Goal: Contribute content: Contribute content

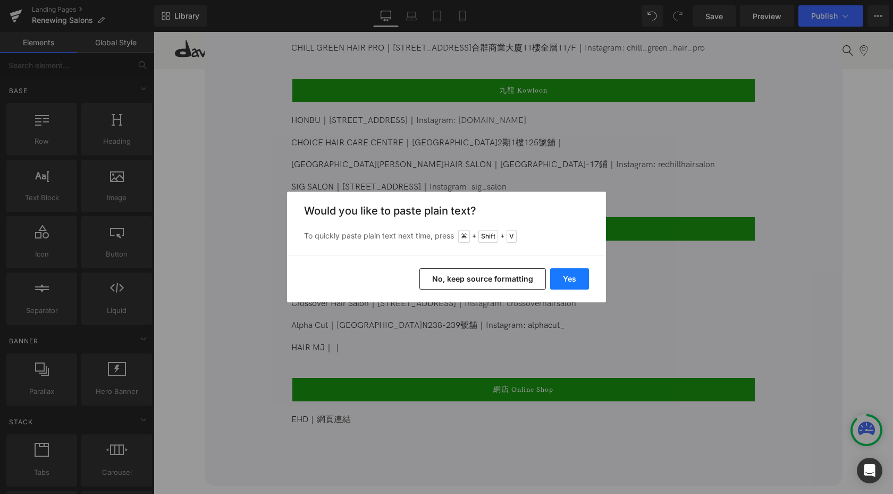
click at [567, 278] on button "Yes" at bounding box center [569, 278] width 39 height 21
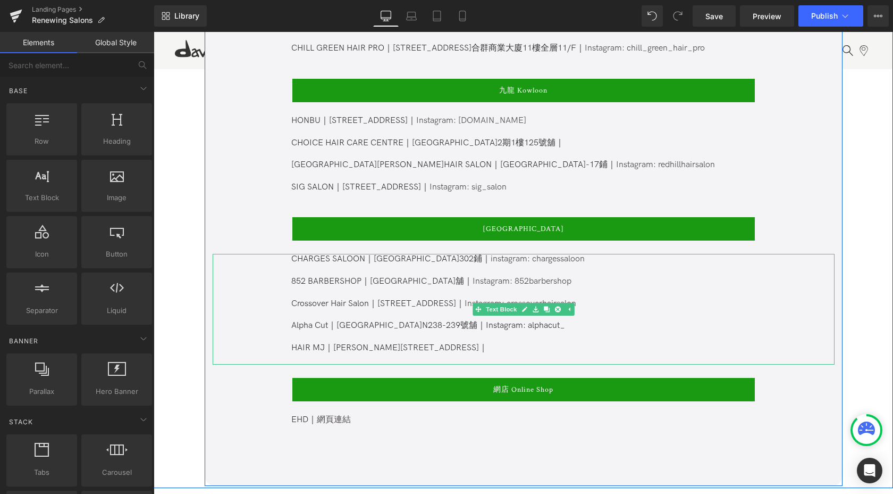
click at [487, 332] on p "Alpha Cut｜[STREET_ADDRESS]舖｜Instagram: alphacut_ HAIR MJ｜[PERSON_NAME][STREET_A…" at bounding box center [522, 336] width 463 height 33
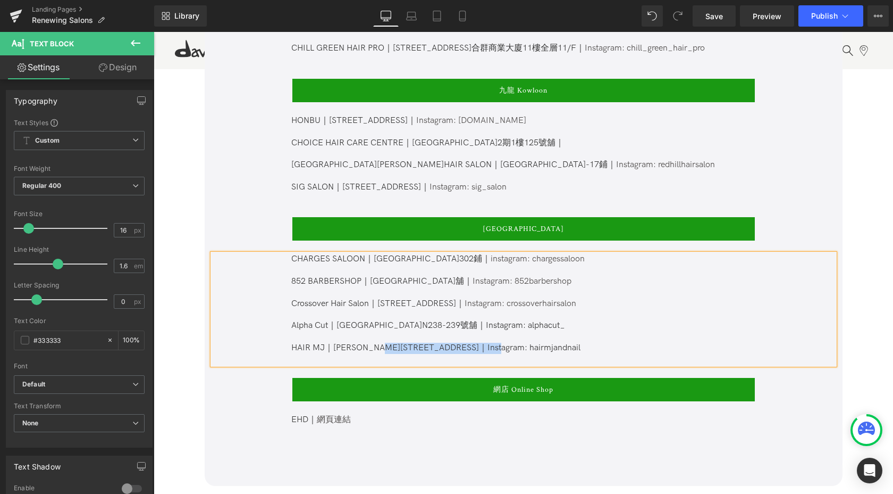
drag, startPoint x: 504, startPoint y: 336, endPoint x: 409, endPoint y: 338, distance: 94.2
click at [409, 338] on p "Alpha Cut｜[STREET_ADDRESS]舖｜Instagram: alphacut_ HAIR MJ｜[PERSON_NAME][STREET_A…" at bounding box center [522, 336] width 463 height 33
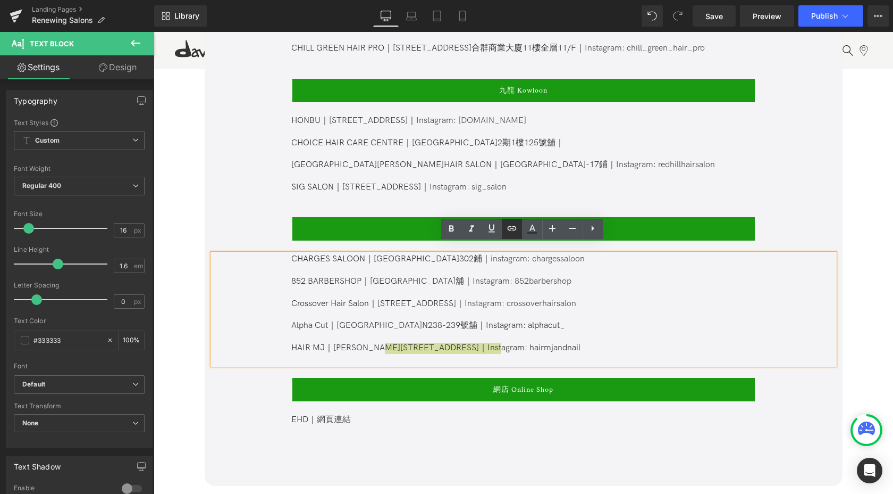
click at [513, 228] on icon at bounding box center [511, 227] width 9 height 4
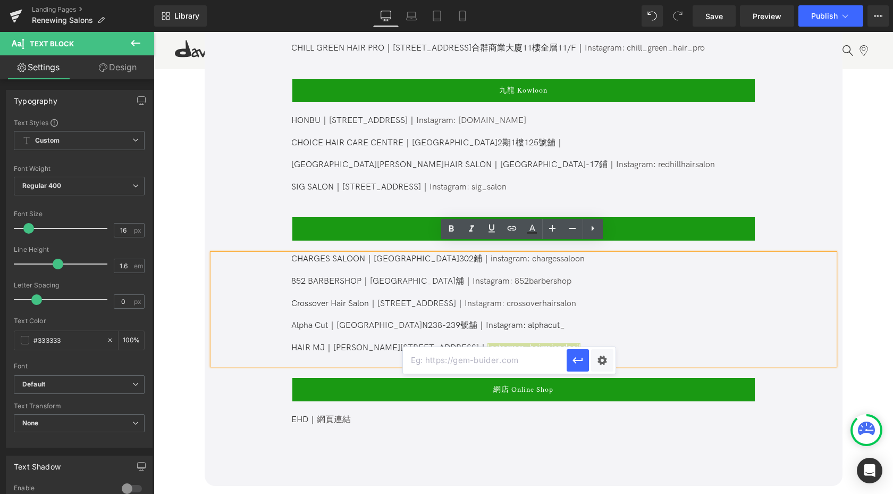
click at [497, 359] on input "text" at bounding box center [485, 360] width 164 height 27
paste input "[URL][DOMAIN_NAME]"
type input "[URL][DOMAIN_NAME]"
click at [572, 359] on icon "button" at bounding box center [578, 360] width 13 height 13
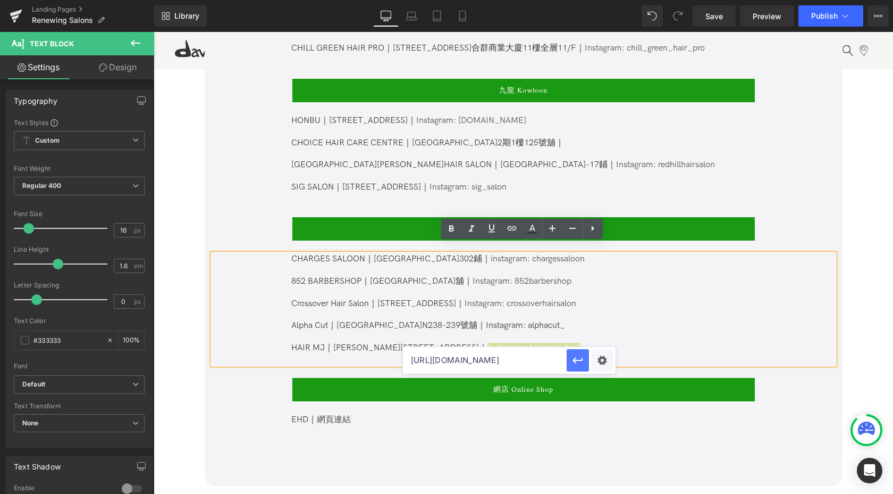
scroll to position [0, 0]
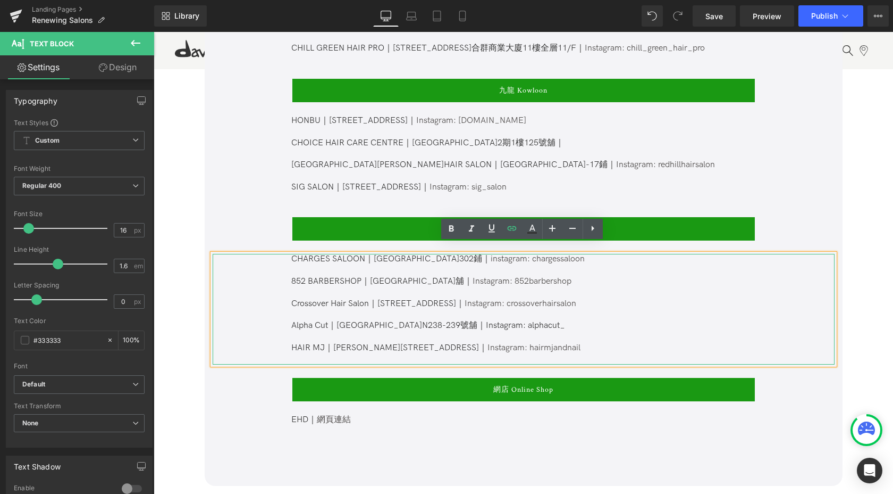
click at [545, 337] on p "Alpha Cut｜[STREET_ADDRESS]舖｜Instagram: alphacut_ HAIR MJ｜[PERSON_NAME][STREET_A…" at bounding box center [522, 336] width 463 height 33
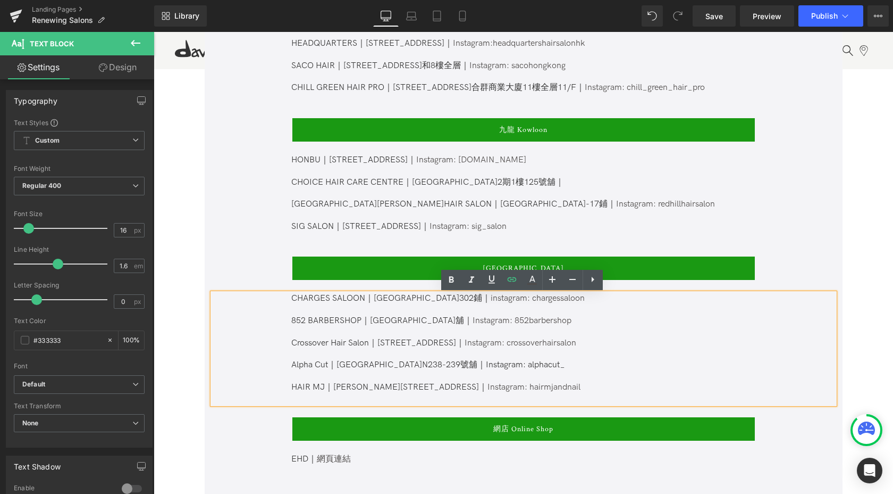
scroll to position [726, 0]
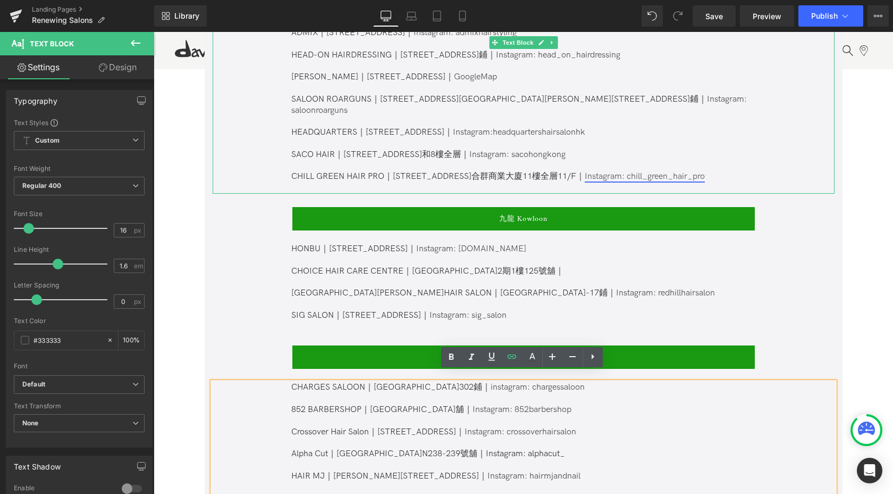
drag, startPoint x: 739, startPoint y: 168, endPoint x: 731, endPoint y: 165, distance: 8.4
click at [739, 171] on p "CHILL GREEN HAIR PRO｜[STREET_ADDRESS]合群商業大廈11樓全層11/F｜ Instagram: chill_green_ha…" at bounding box center [522, 176] width 463 height 11
click at [705, 171] on link "Instagram: chill_green_hair_pro" at bounding box center [645, 176] width 120 height 10
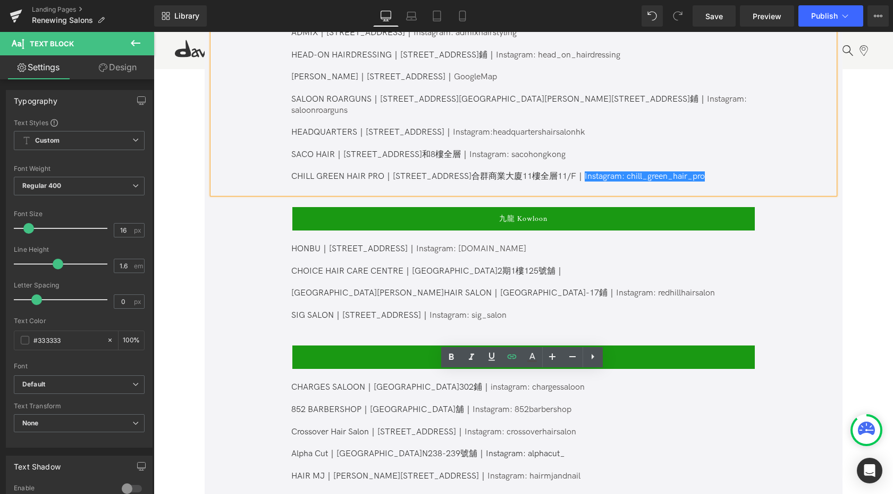
click at [742, 171] on p "CHILL GREEN HAIR PRO｜[STREET_ADDRESS]合群商業大廈11樓全層11/F｜ Instagram: chill_green_ha…" at bounding box center [522, 176] width 463 height 11
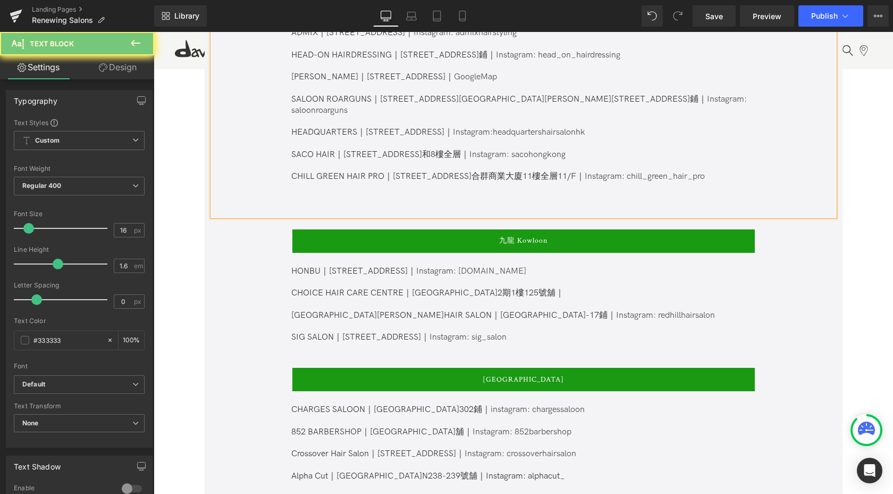
paste div
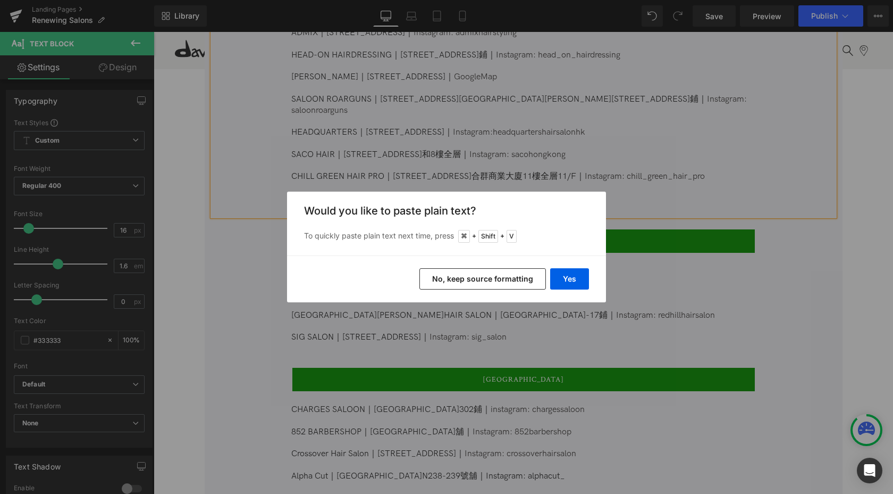
click at [501, 277] on button "No, keep source formatting" at bounding box center [483, 278] width 127 height 21
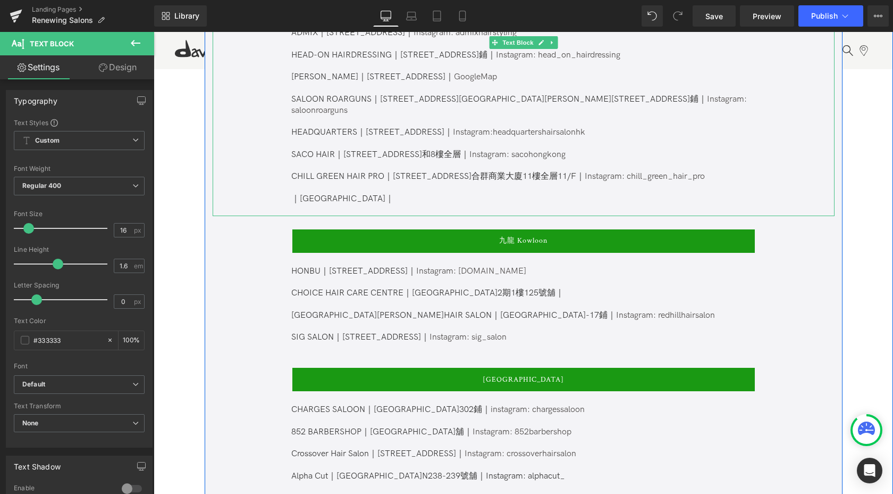
click at [377, 205] on p at bounding box center [522, 210] width 463 height 11
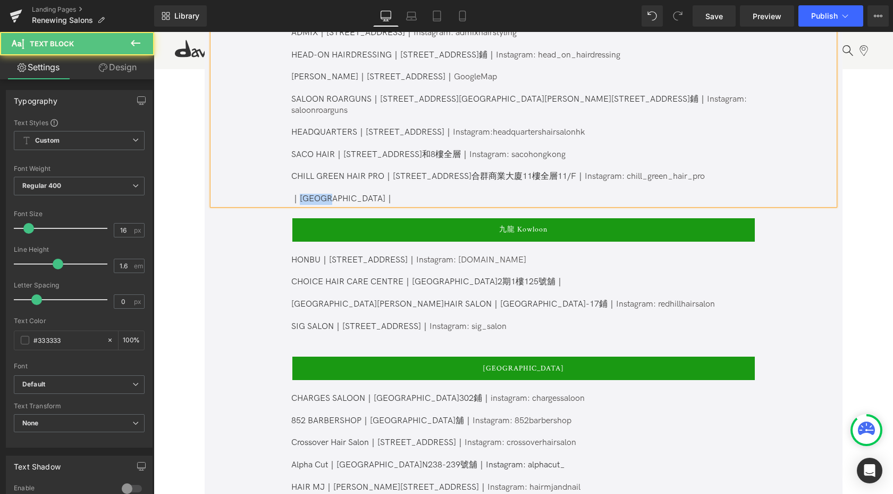
drag, startPoint x: 300, startPoint y: 189, endPoint x: 346, endPoint y: 189, distance: 45.7
click at [346, 194] on p "｜[GEOGRAPHIC_DATA] ｜" at bounding box center [522, 199] width 463 height 11
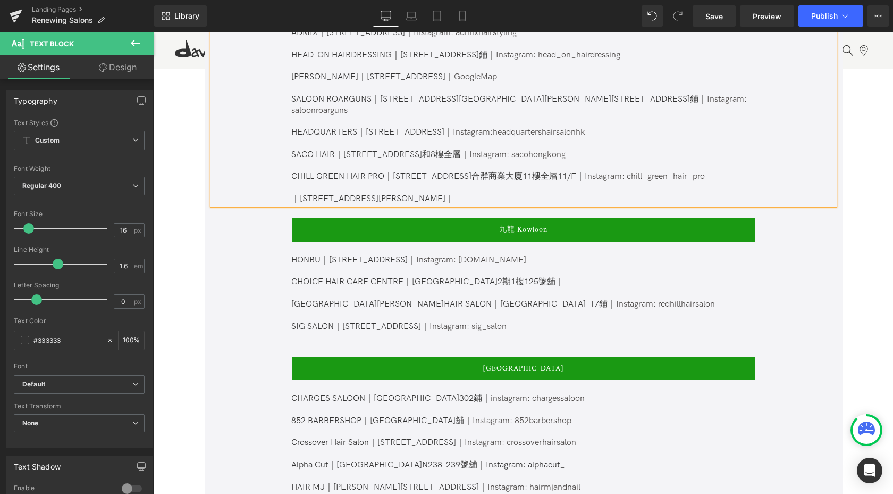
click at [291, 194] on p "｜[STREET_ADDRESS][PERSON_NAME] ｜" at bounding box center [522, 199] width 463 height 11
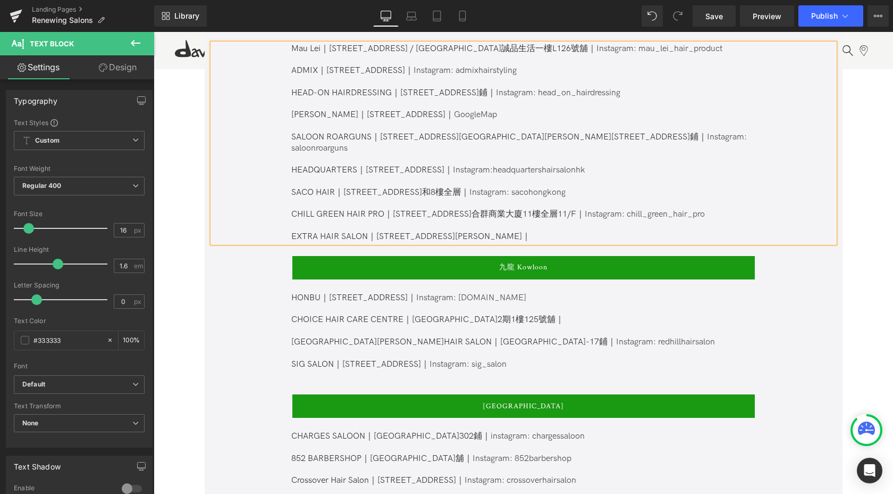
scroll to position [689, 0]
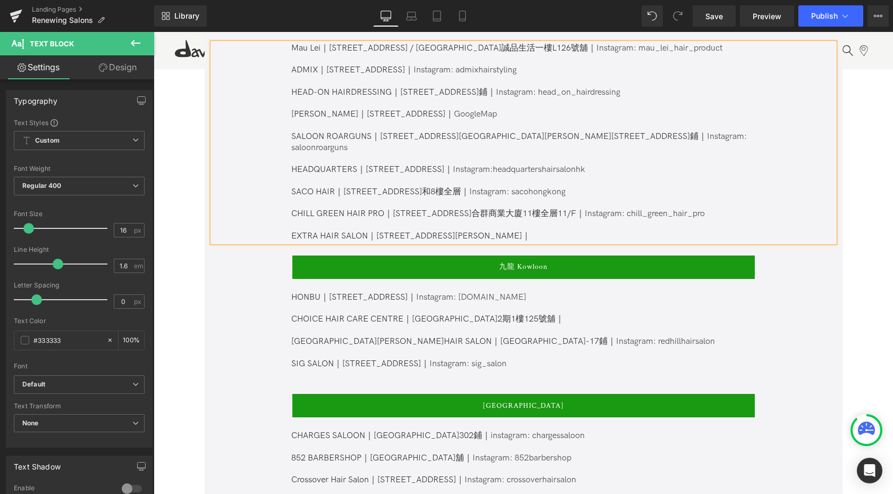
click at [576, 231] on p "EXTRA HAIR SALON｜[STREET_ADDRESS][PERSON_NAME] ｜" at bounding box center [522, 236] width 463 height 11
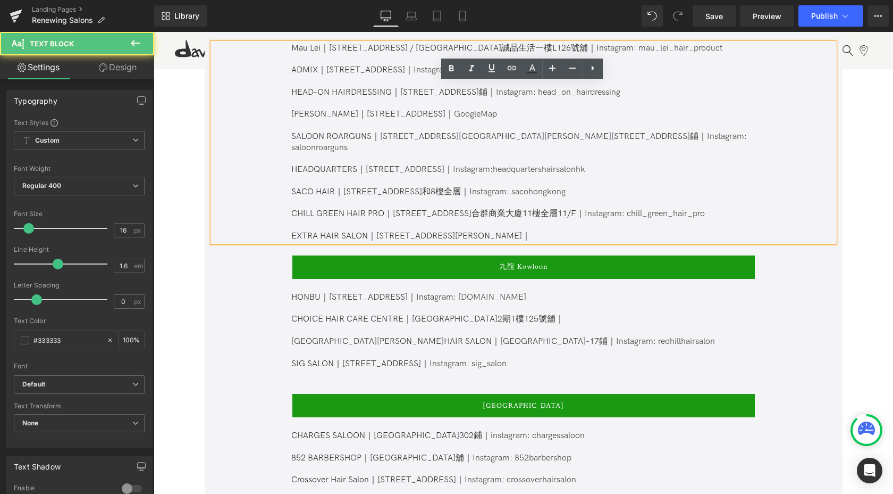
click at [579, 231] on p "EXTRA HAIR SALON｜[STREET_ADDRESS][PERSON_NAME] ｜" at bounding box center [522, 236] width 463 height 11
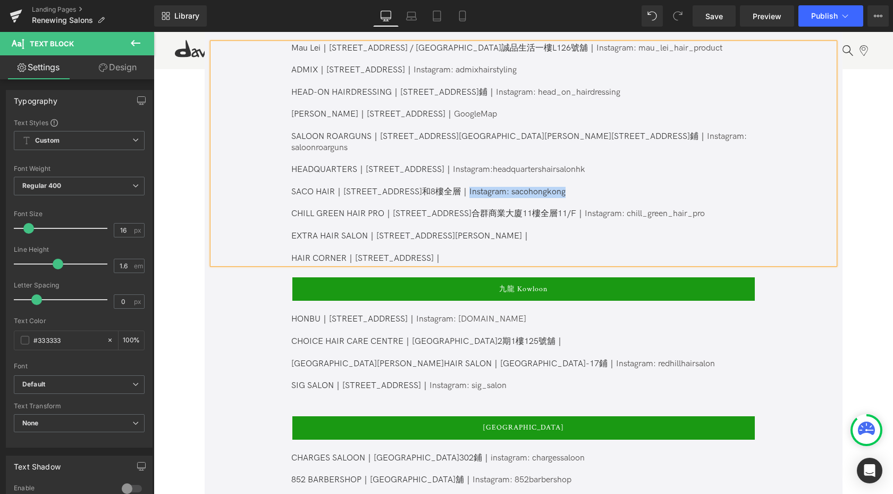
drag, startPoint x: 497, startPoint y: 184, endPoint x: 609, endPoint y: 186, distance: 111.7
click at [609, 187] on p "SACO HAIR｜[STREET_ADDRESS]和8樓全層｜ Instagram: sacohongkong" at bounding box center [522, 192] width 463 height 11
copy link "Instagram: sacohongkong"
click at [573, 253] on p "HAIR CORNER｜[STREET_ADDRESS]｜" at bounding box center [522, 258] width 463 height 11
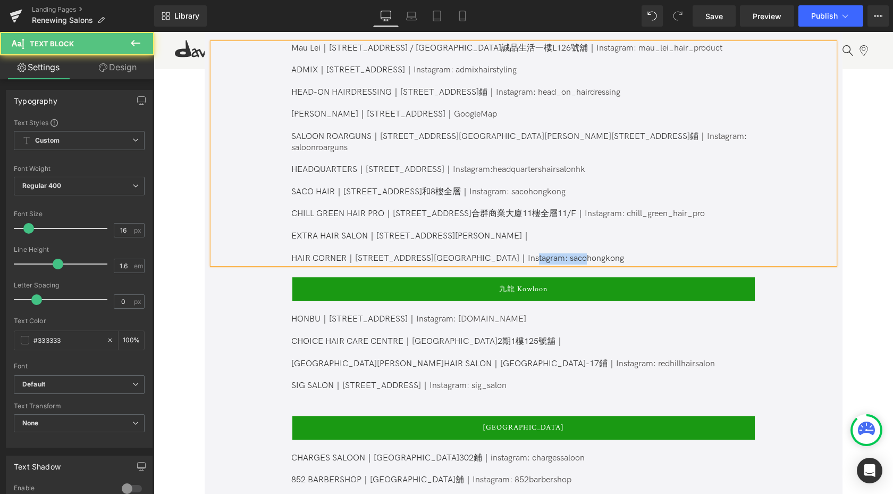
drag, startPoint x: 568, startPoint y: 247, endPoint x: 647, endPoint y: 250, distance: 79.3
click at [647, 253] on p "HAIR CORNER｜[STREET_ADDRESS][GEOGRAPHIC_DATA]｜Instagram: sacohongkong" at bounding box center [522, 258] width 463 height 11
drag, startPoint x: 688, startPoint y: 246, endPoint x: 525, endPoint y: 248, distance: 162.2
click at [525, 253] on p "HAIR CORNER｜[STREET_ADDRESS] [GEOGRAPHIC_DATA]｜Instagram: Instagram: haircorner…" at bounding box center [522, 258] width 463 height 11
drag, startPoint x: 526, startPoint y: 247, endPoint x: 627, endPoint y: 250, distance: 100.6
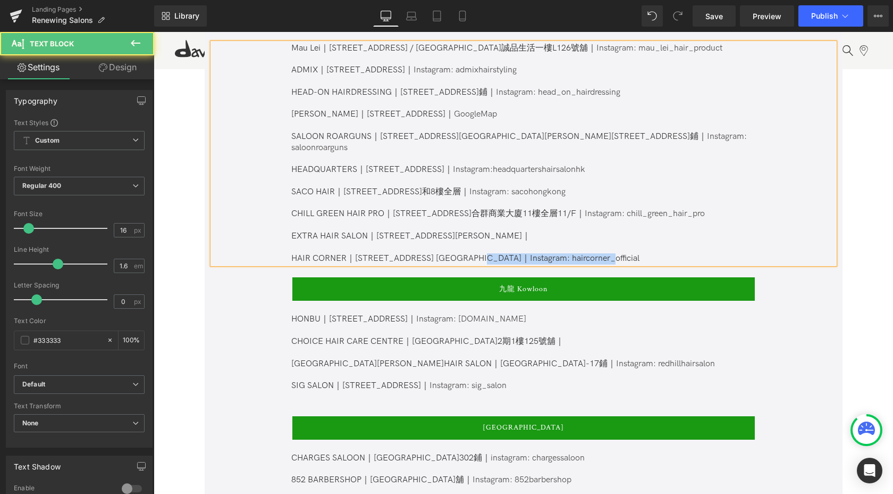
click at [638, 253] on p "HAIR CORNER｜[STREET_ADDRESS] [GEOGRAPHIC_DATA]｜Instagram: haircorner_official" at bounding box center [522, 258] width 463 height 11
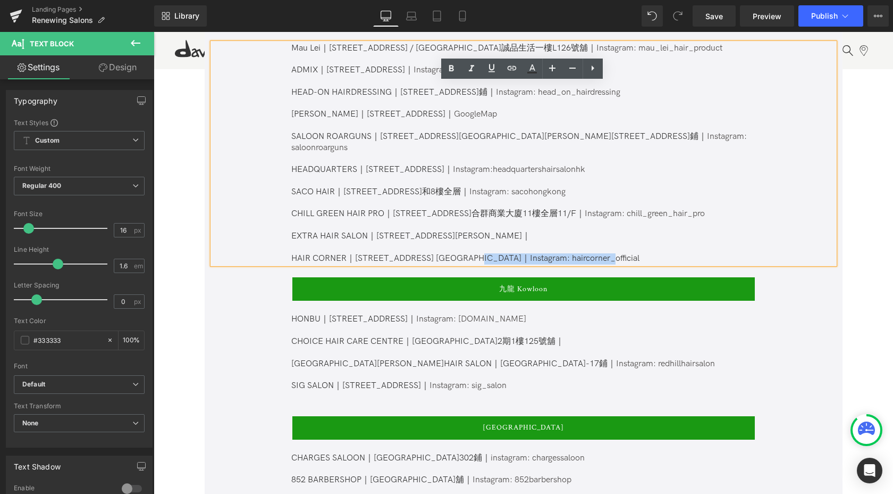
drag, startPoint x: 524, startPoint y: 247, endPoint x: 638, endPoint y: 251, distance: 114.4
click at [638, 253] on p "HAIR CORNER｜[STREET_ADDRESS] [GEOGRAPHIC_DATA]｜Instagram: haircorner_official" at bounding box center [522, 258] width 463 height 11
click at [506, 68] on icon at bounding box center [512, 68] width 13 height 13
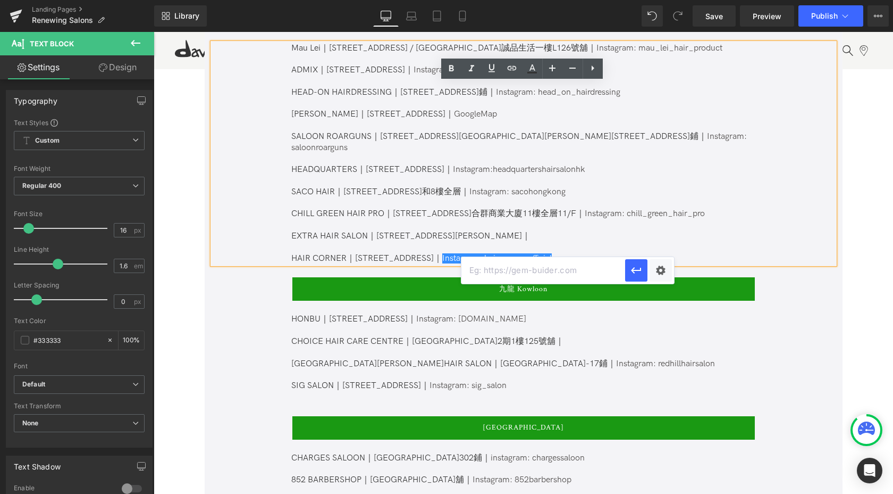
click at [574, 271] on input "text" at bounding box center [544, 270] width 164 height 27
paste input "[URL][DOMAIN_NAME]"
type input "[URL][DOMAIN_NAME]"
click at [638, 274] on icon "button" at bounding box center [636, 270] width 13 height 13
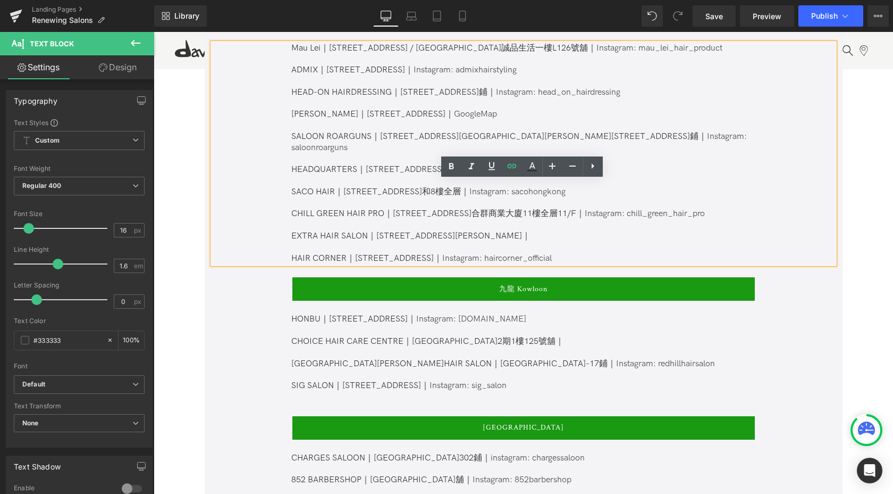
scroll to position [551, 0]
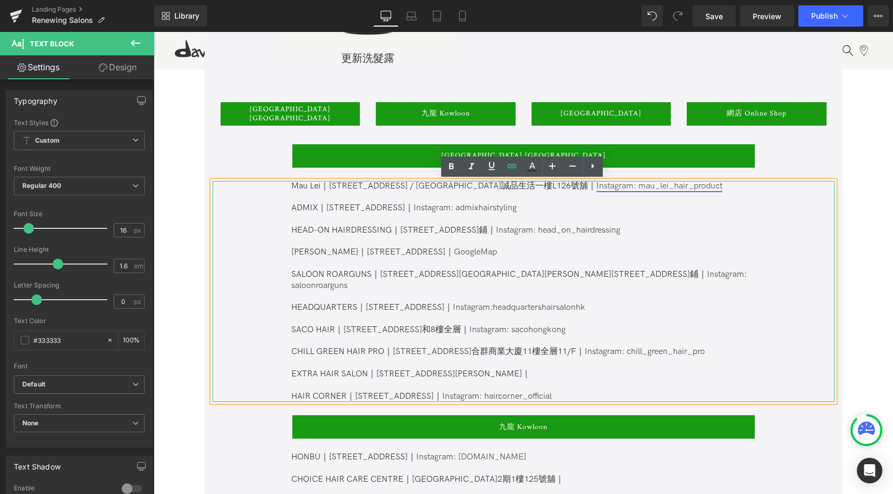
click at [613, 188] on link "Instagram: mau_lei_hair_product" at bounding box center [660, 186] width 126 height 10
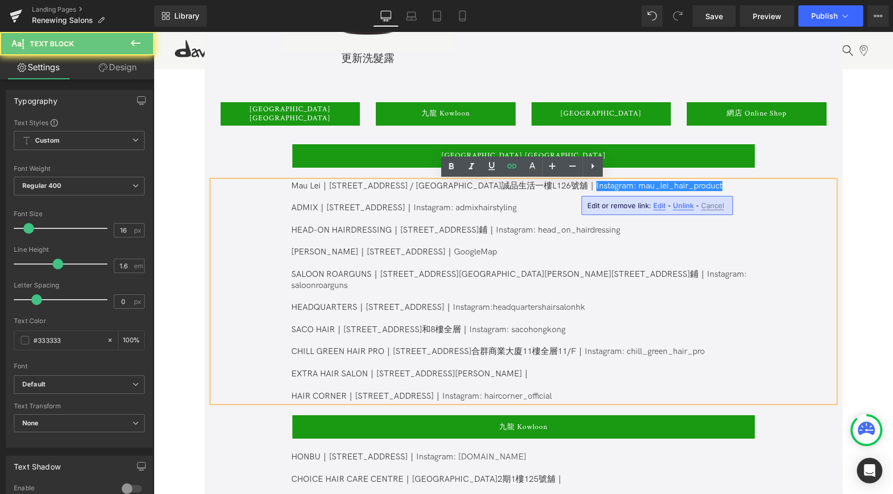
click at [705, 186] on p "Mau Lei｜[STREET_ADDRESS] / [GEOGRAPHIC_DATA]誠品生活一樓L126號舖｜ Instagram: mau_lei_ha…" at bounding box center [522, 186] width 463 height 11
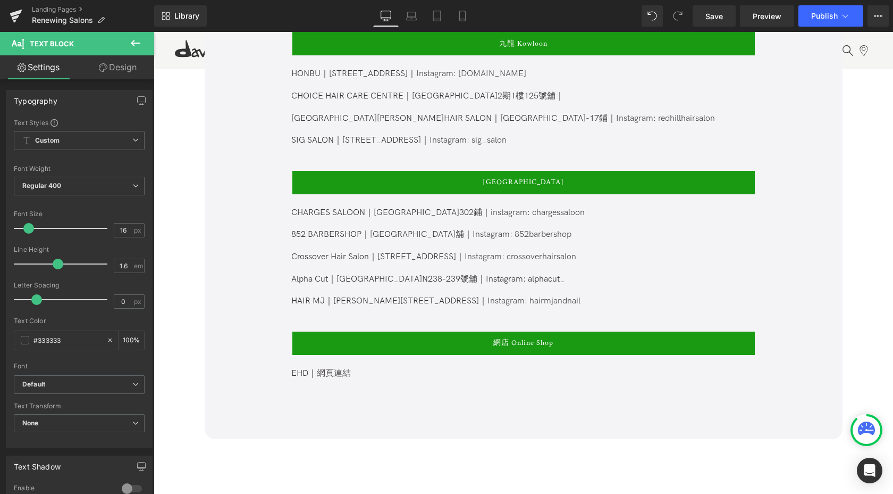
scroll to position [939, 0]
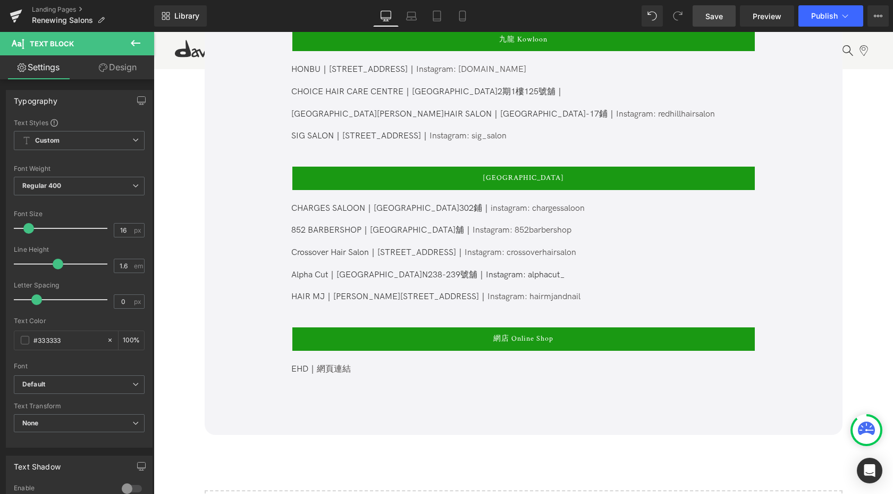
click at [723, 21] on link "Save" at bounding box center [714, 15] width 43 height 21
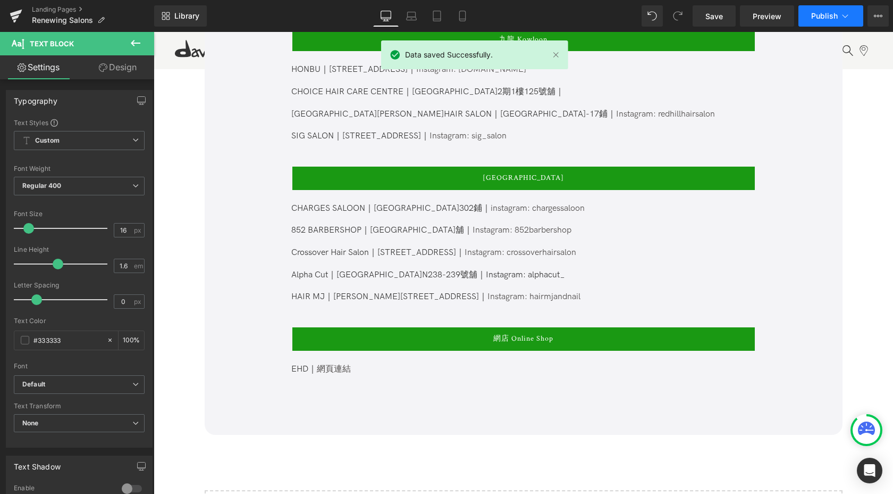
click at [832, 15] on span "Publish" at bounding box center [825, 16] width 27 height 9
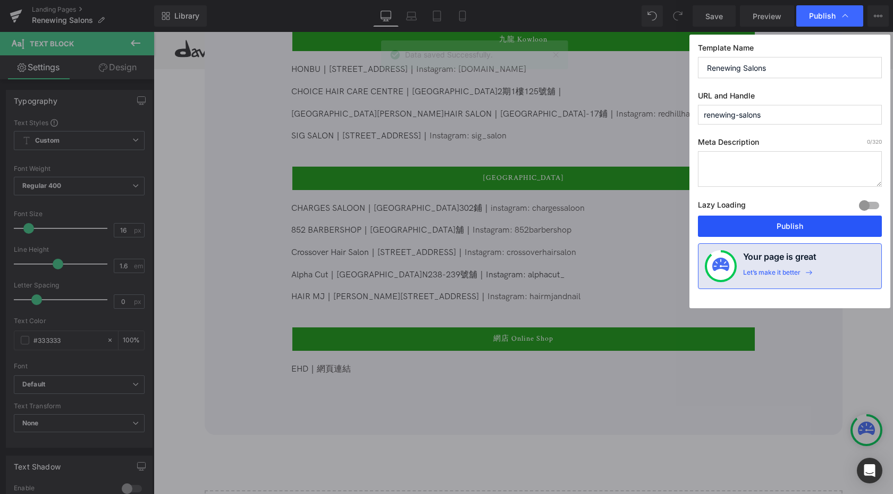
click at [816, 224] on button "Publish" at bounding box center [790, 225] width 184 height 21
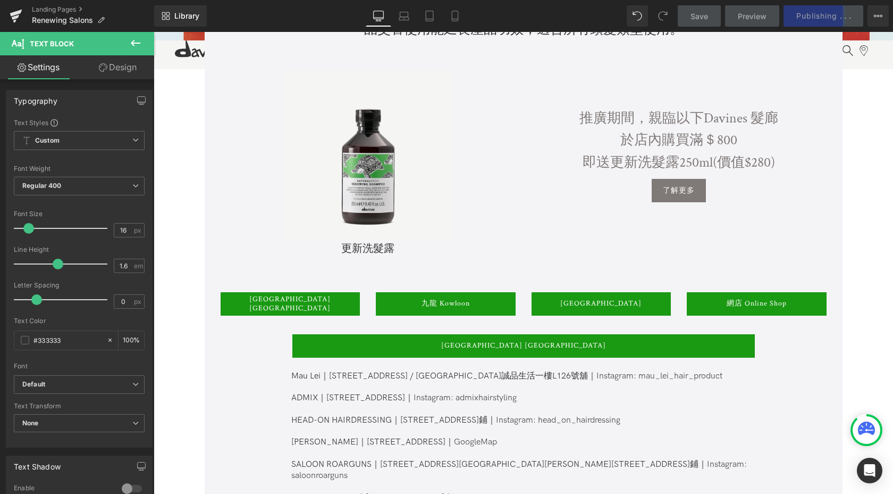
scroll to position [325, 0]
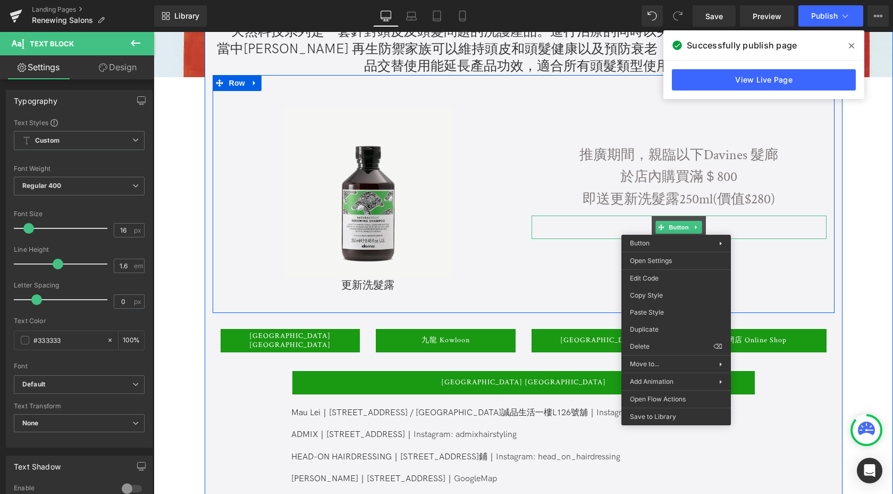
click at [760, 263] on div "Sale Off (P) Image 更新洗髮露 (P) Title Product 推廣期間，親臨以下Davines 髮廊 於店內購買滿＄800 即送更新洗…" at bounding box center [524, 194] width 622 height 238
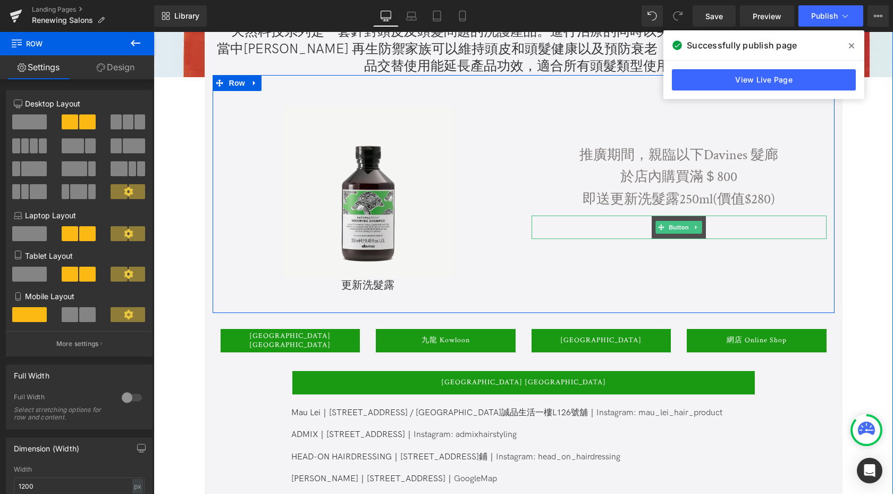
click at [672, 224] on span "Button" at bounding box center [679, 227] width 24 height 13
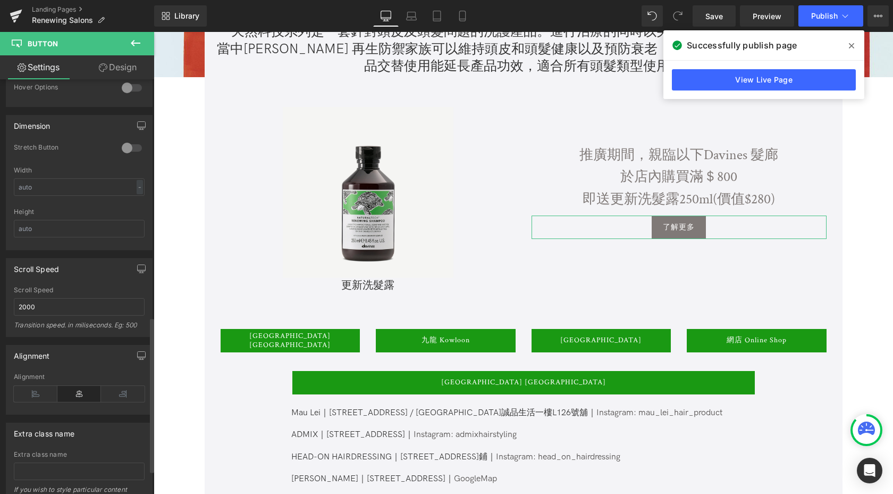
scroll to position [0, 0]
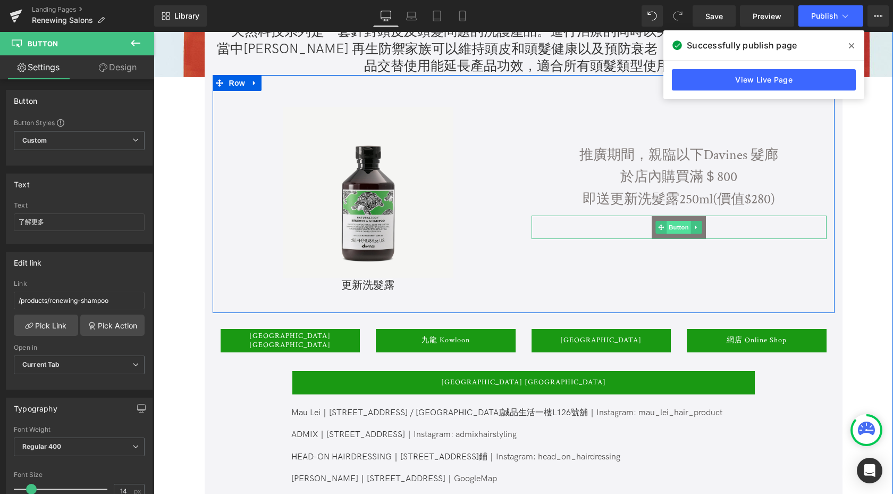
click at [675, 229] on span "Button" at bounding box center [679, 227] width 24 height 13
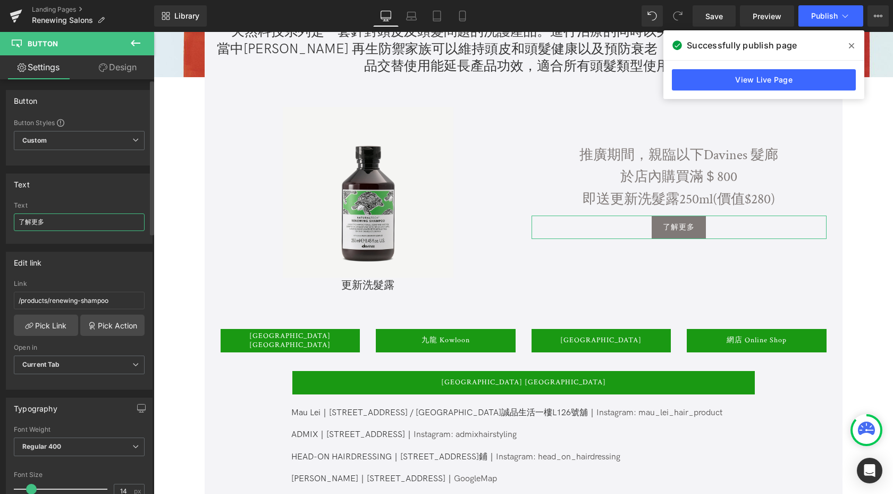
click at [87, 224] on input "了解更多" at bounding box center [79, 222] width 131 height 18
type input "了解更多產品詳情"
click at [719, 13] on span "Save" at bounding box center [715, 16] width 18 height 11
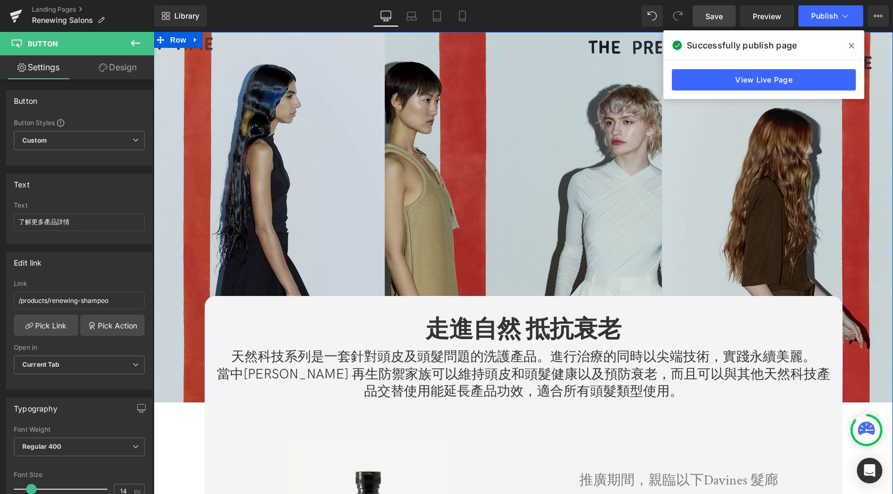
click at [506, 155] on img at bounding box center [524, 217] width 740 height 370
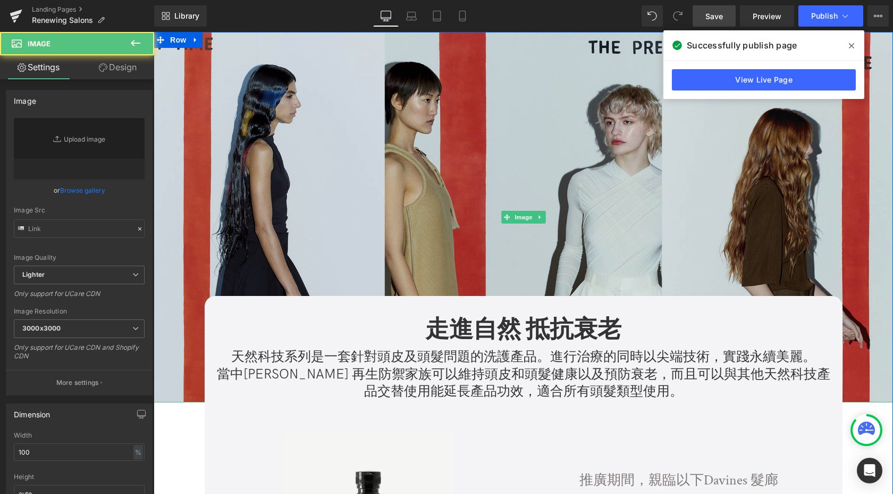
type input "[URL][DOMAIN_NAME]"
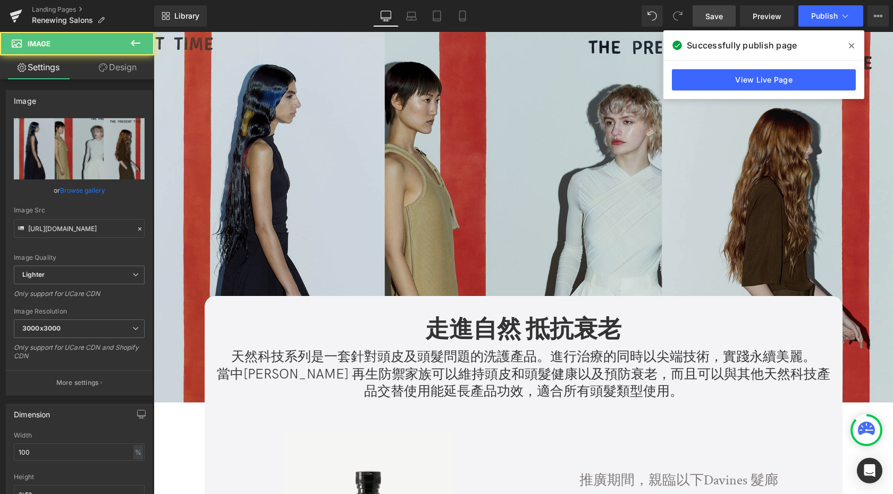
click at [518, 163] on img at bounding box center [524, 217] width 740 height 370
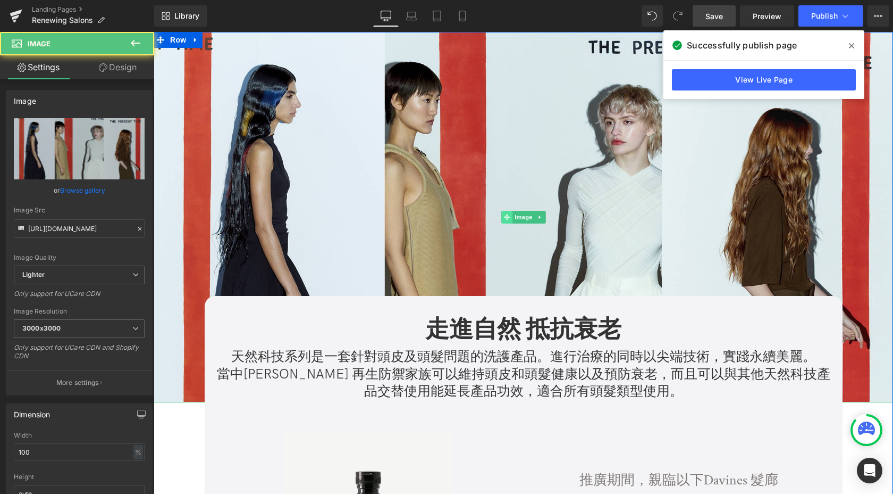
click at [522, 215] on span "Image" at bounding box center [524, 217] width 22 height 13
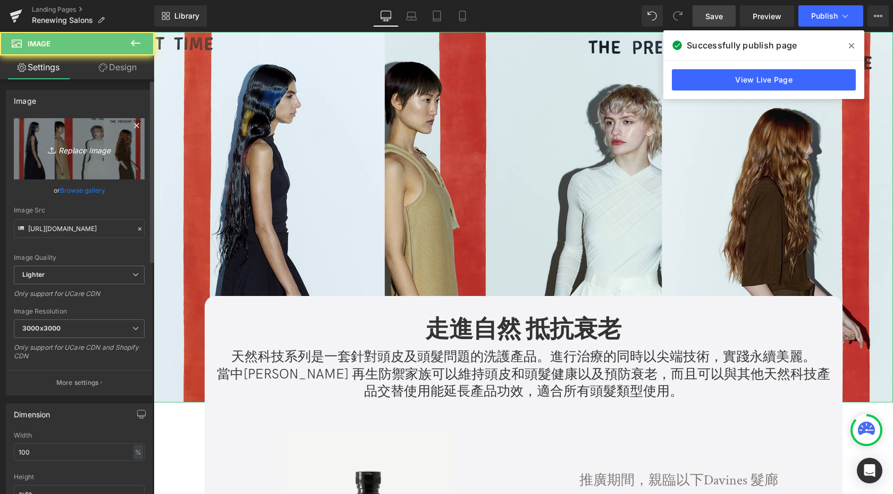
click at [83, 147] on icon "Replace Image" at bounding box center [79, 148] width 85 height 13
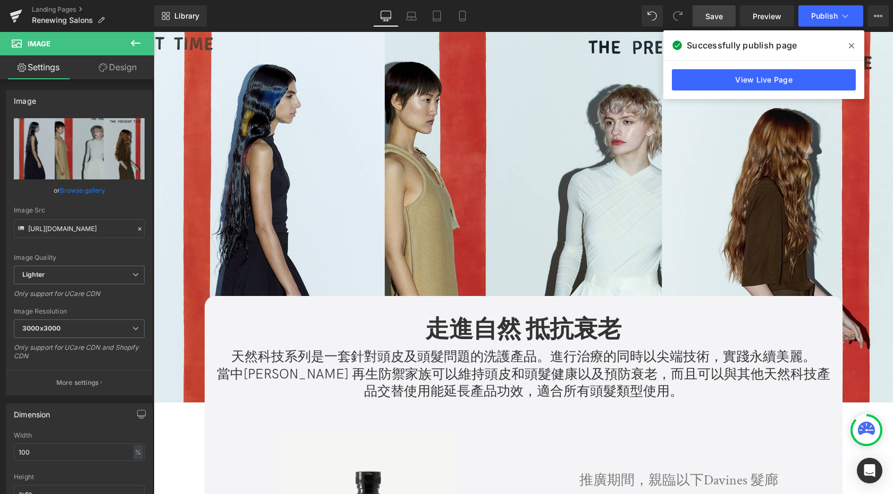
type input "C:\fakepath\China formulaB-04.jpg"
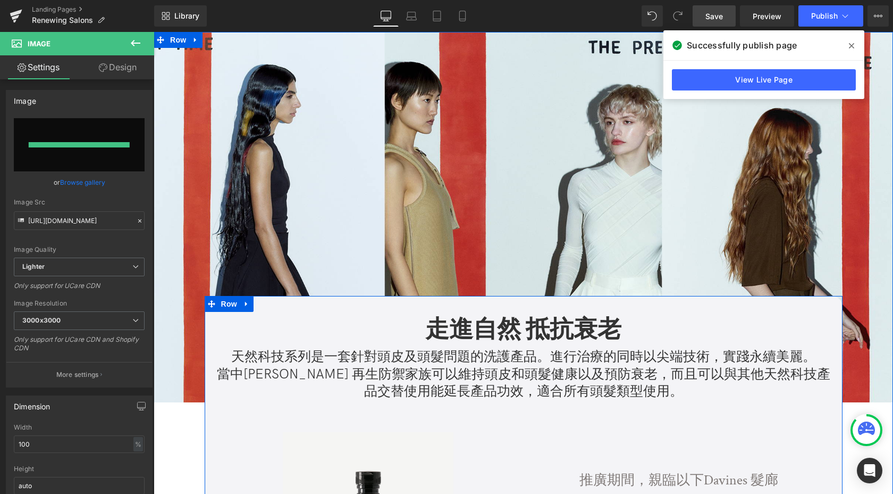
type input "[URL][DOMAIN_NAME]"
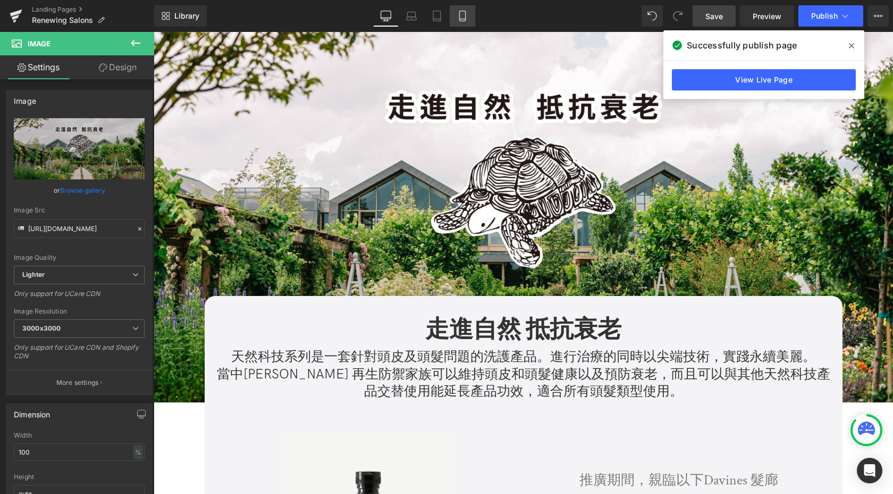
click at [459, 15] on icon at bounding box center [462, 16] width 11 height 11
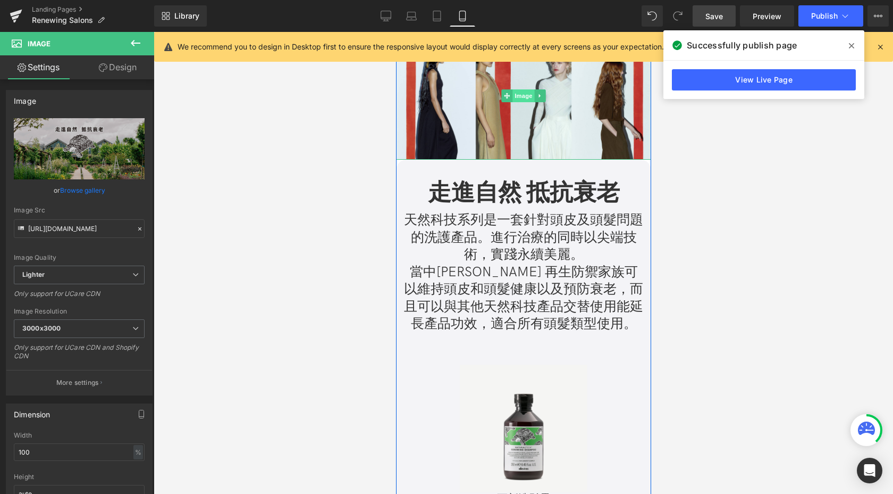
click at [515, 101] on span "Image" at bounding box center [523, 95] width 22 height 13
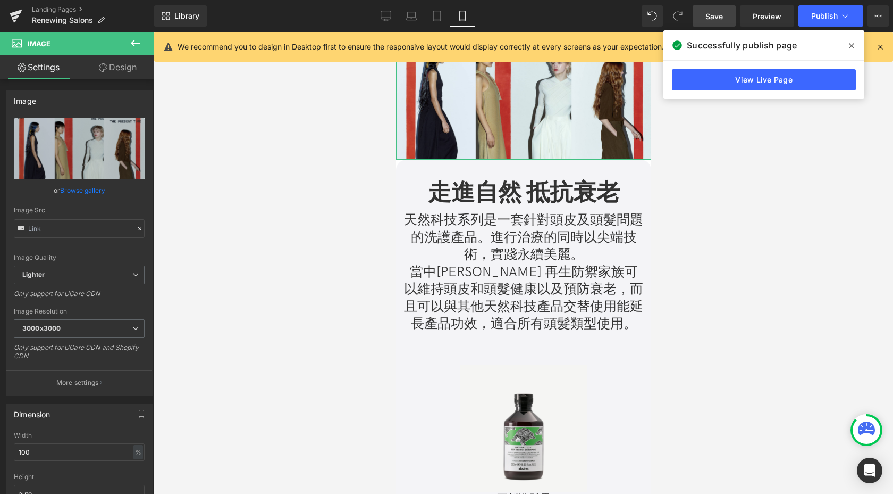
type input "[URL][DOMAIN_NAME]"
type input "C:\fakepath\China formulaB-04.jpg"
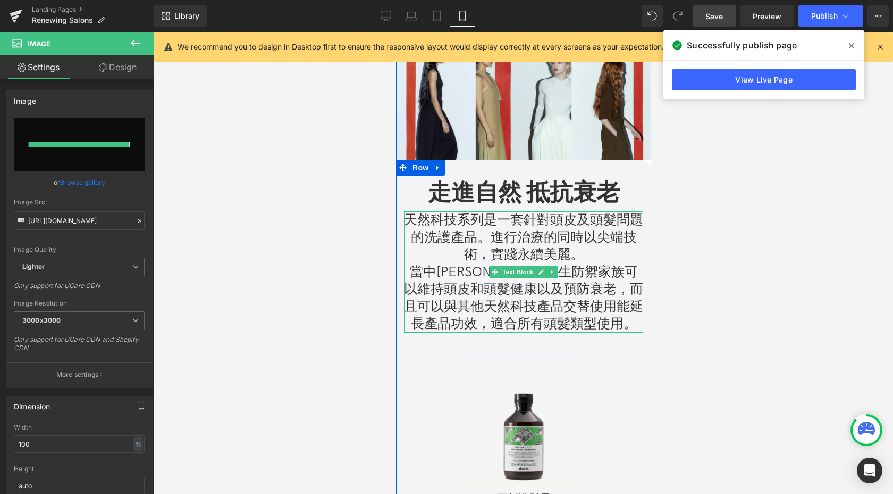
type input "[URL][DOMAIN_NAME]"
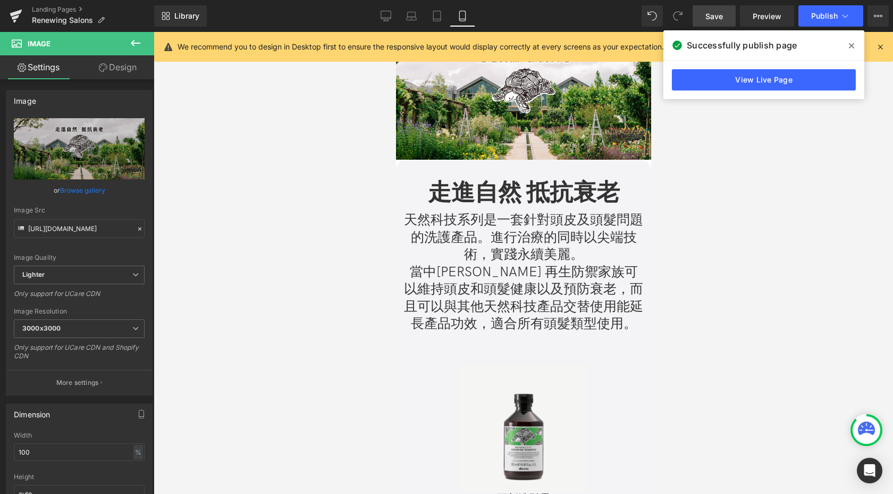
click at [710, 15] on span "Save" at bounding box center [715, 16] width 18 height 11
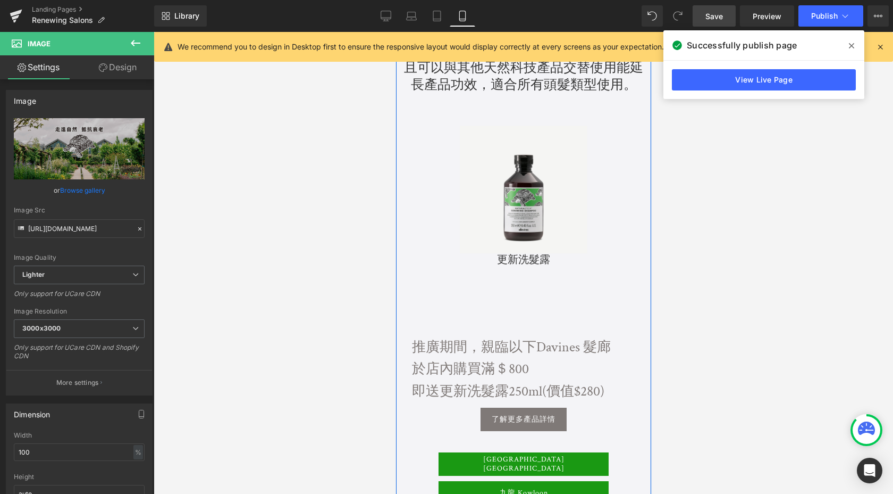
scroll to position [435, 0]
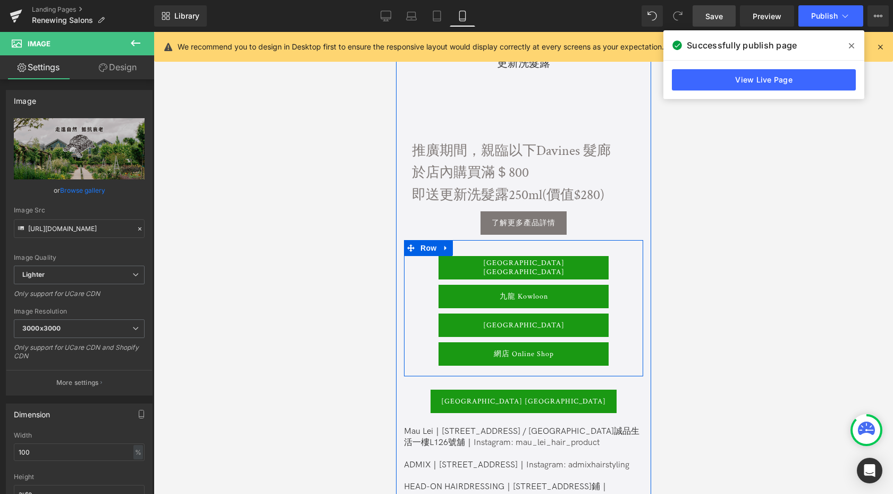
click at [520, 268] on span "Button" at bounding box center [508, 267] width 24 height 13
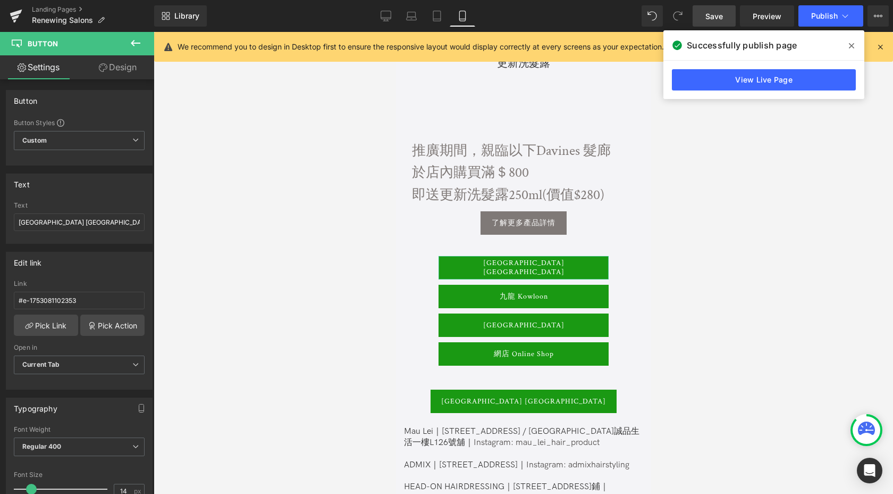
scroll to position [391, 0]
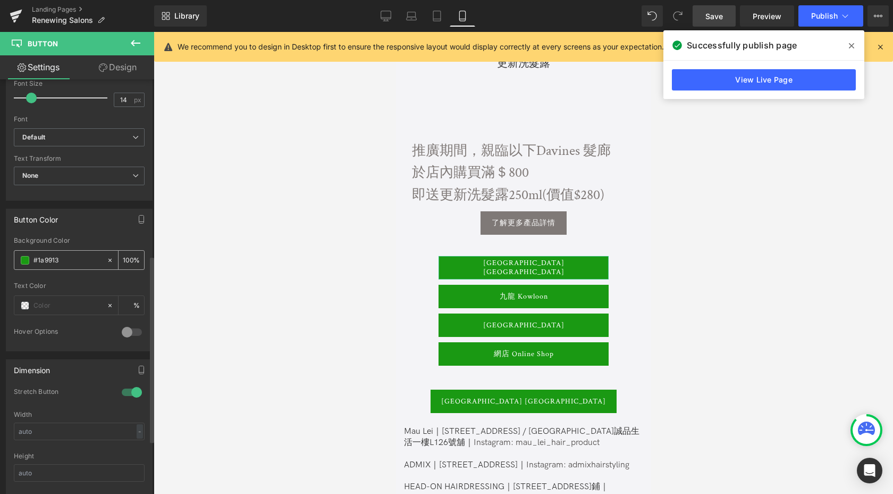
click at [53, 258] on input "#1a9913" at bounding box center [68, 260] width 68 height 12
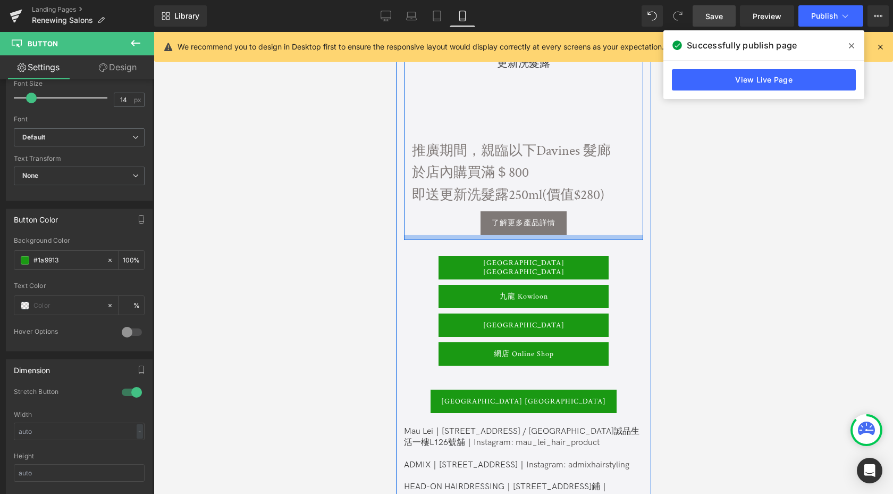
click at [518, 229] on div "了解更多產品詳情 Button" at bounding box center [523, 222] width 223 height 23
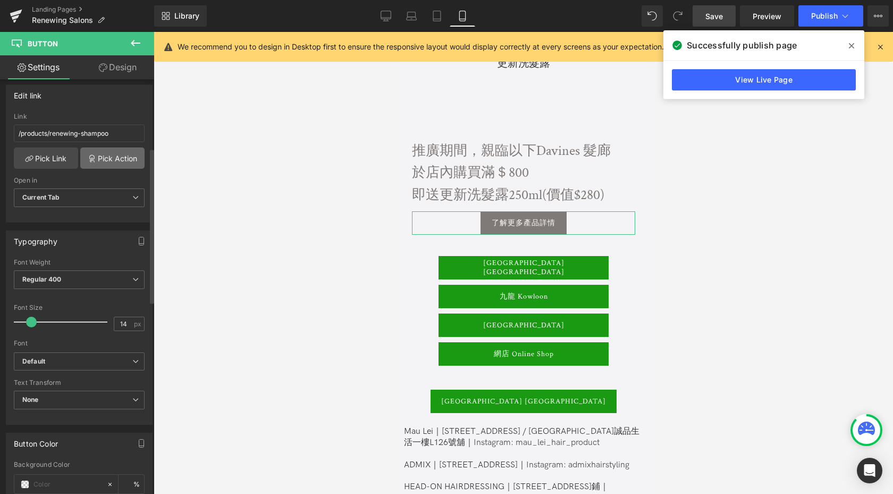
scroll to position [230, 0]
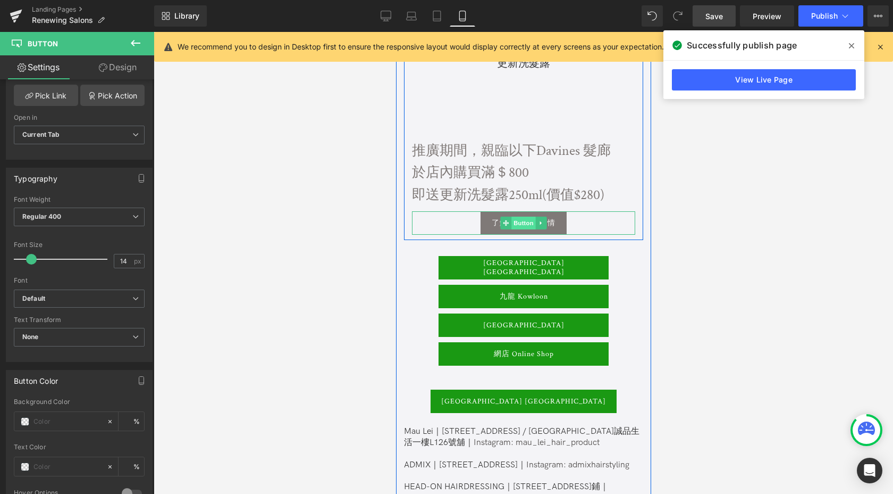
click at [522, 223] on span "Button" at bounding box center [523, 222] width 24 height 13
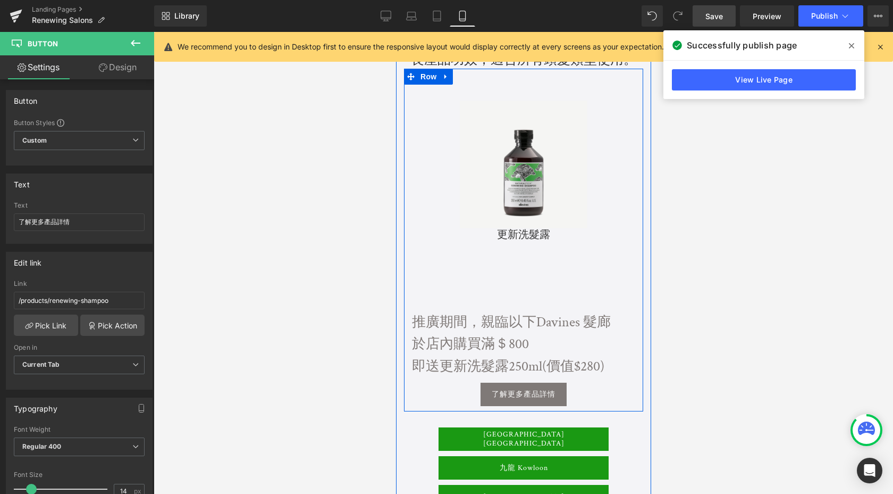
scroll to position [277, 0]
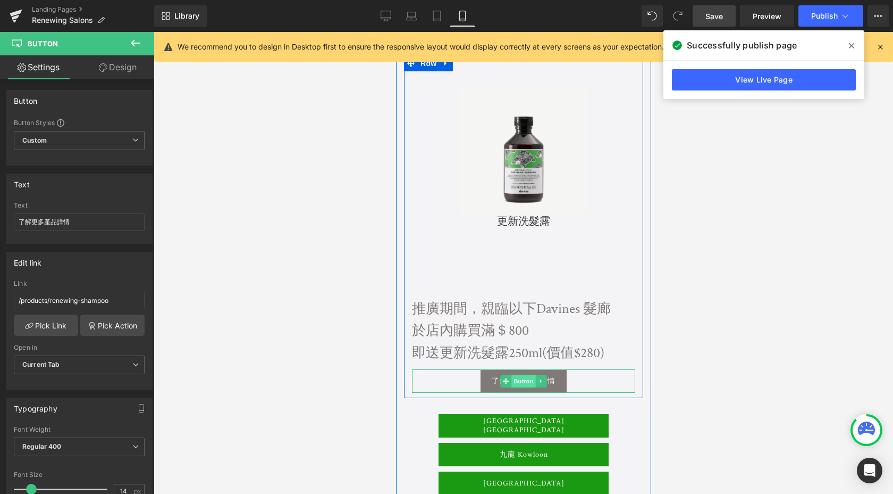
click at [526, 379] on span "Button" at bounding box center [523, 380] width 24 height 13
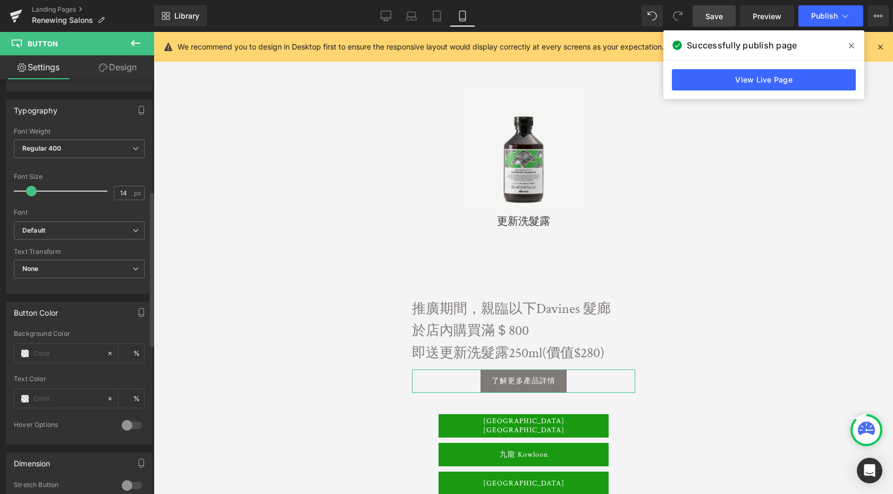
scroll to position [347, 0]
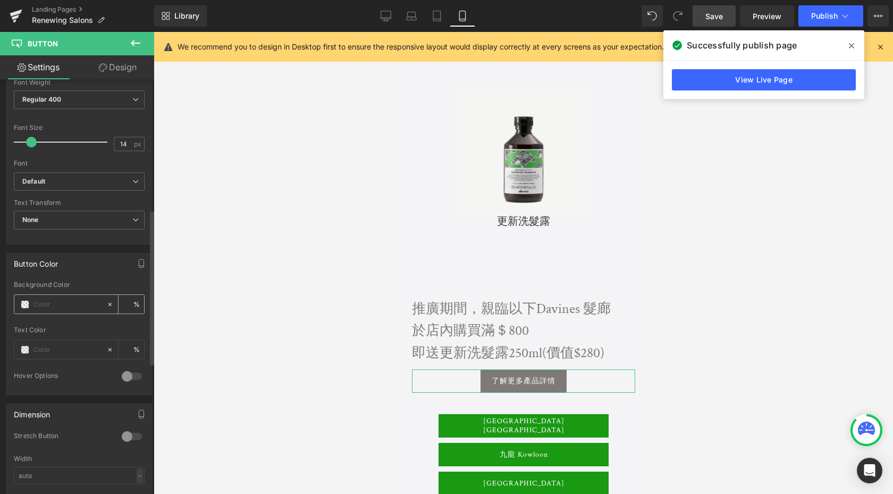
click at [70, 305] on input "text" at bounding box center [68, 304] width 68 height 12
type input "1a9913"
type input "100"
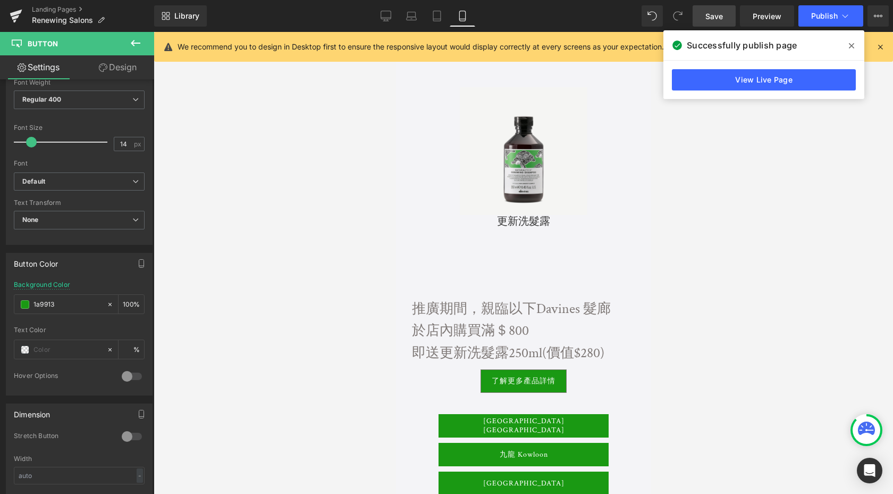
click at [180, 321] on div at bounding box center [524, 263] width 740 height 462
type input "#1a9913"
click at [383, 21] on icon at bounding box center [386, 16] width 11 height 11
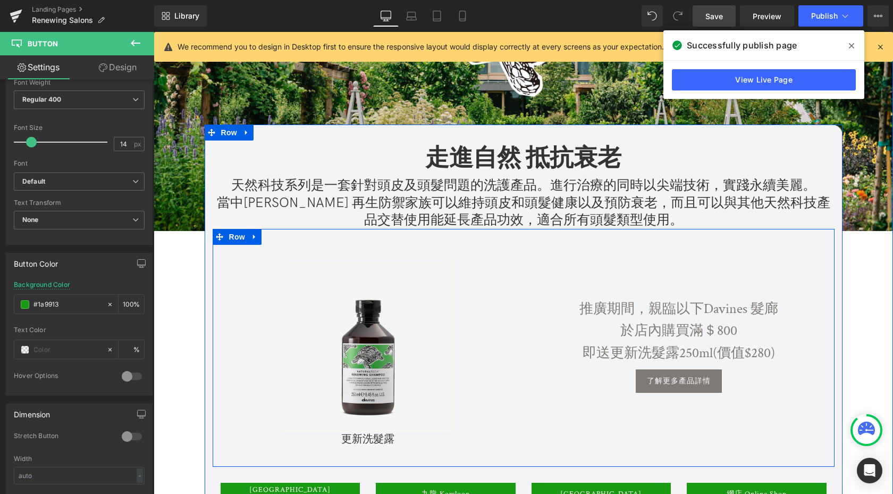
scroll to position [174, 0]
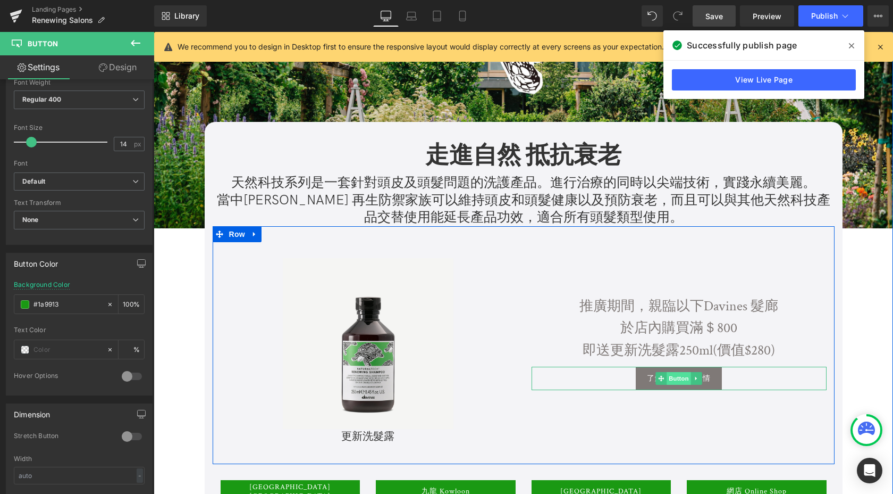
click at [673, 376] on span "Button" at bounding box center [679, 378] width 24 height 13
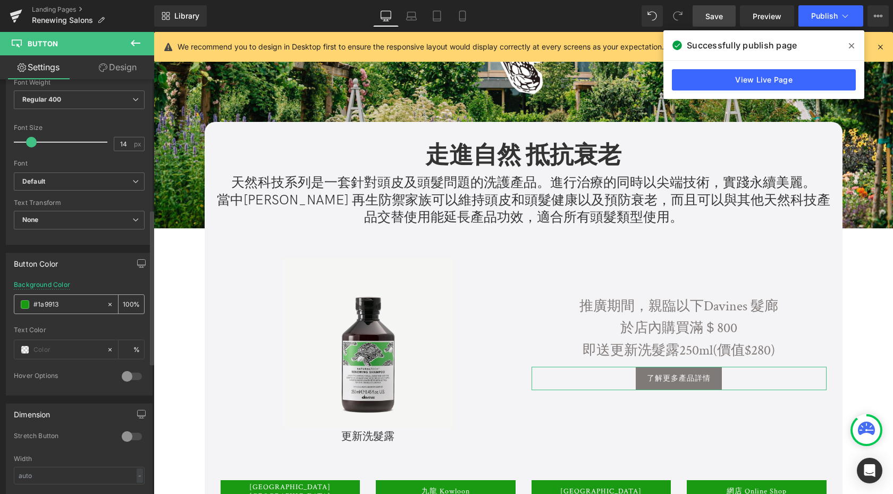
click at [60, 304] on input "#1a9913" at bounding box center [68, 304] width 68 height 12
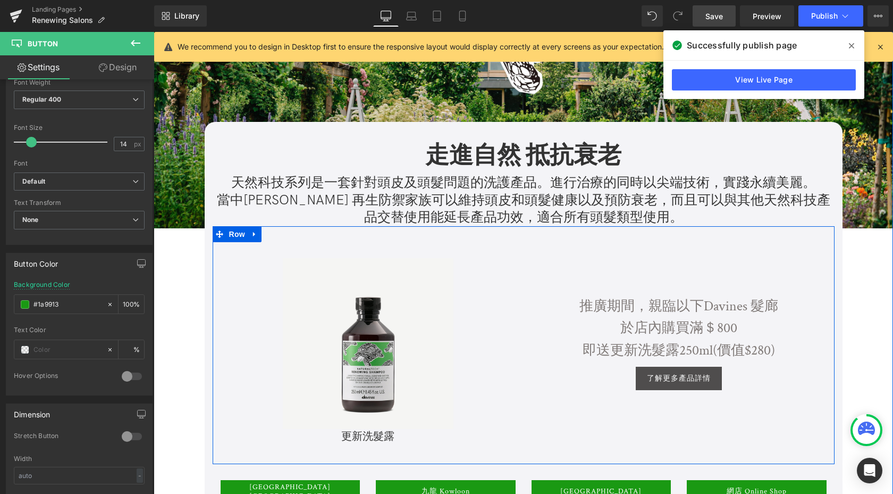
drag, startPoint x: 530, startPoint y: 359, endPoint x: 677, endPoint y: 386, distance: 149.8
click at [532, 359] on div "推廣期間，親臨以下Davines 髮廊 於店內購買滿＄800 即送更新洗髮露250ml(價值$280) Text Block" at bounding box center [679, 328] width 295 height 66
click at [677, 386] on link "了解更多產品詳情" at bounding box center [679, 377] width 86 height 23
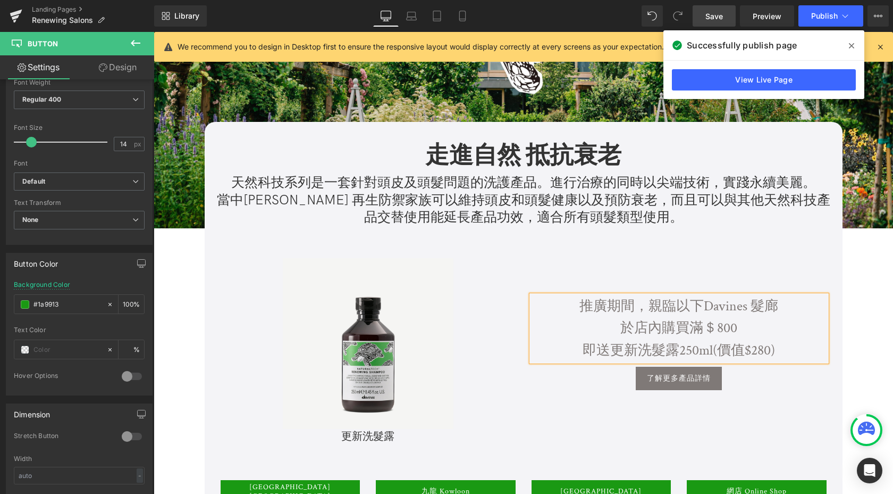
click at [674, 381] on div "了解更多產品詳情 Button" at bounding box center [679, 377] width 295 height 23
click at [684, 379] on span "Button" at bounding box center [679, 378] width 24 height 13
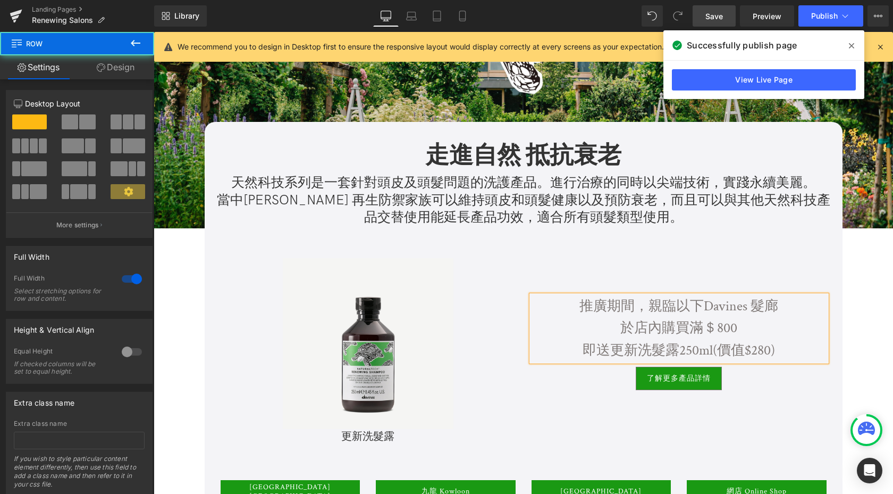
drag, startPoint x: 195, startPoint y: 292, endPoint x: 292, endPoint y: 307, distance: 98.4
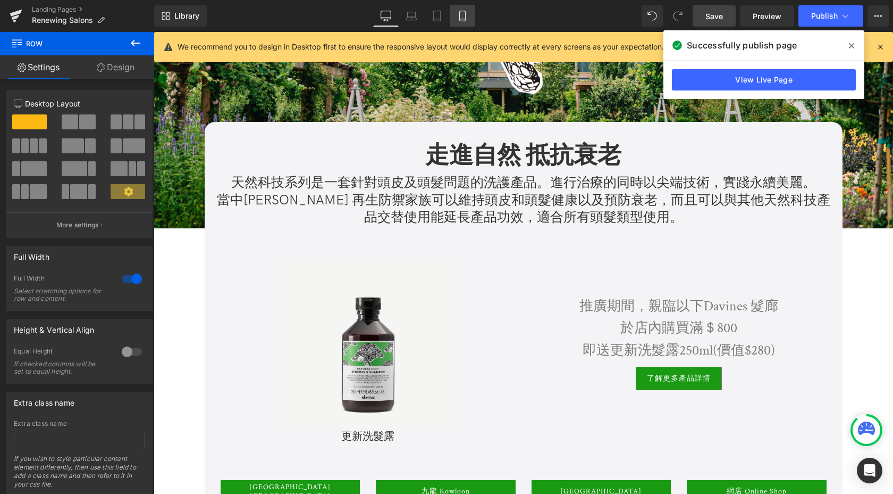
click at [458, 14] on icon at bounding box center [462, 16] width 11 height 11
click at [878, 48] on icon at bounding box center [881, 47] width 10 height 10
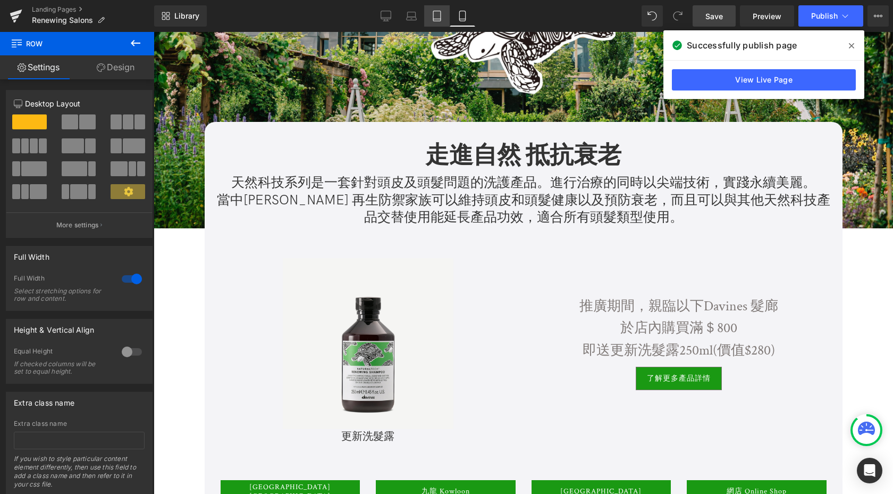
click at [854, 44] on icon at bounding box center [851, 45] width 5 height 9
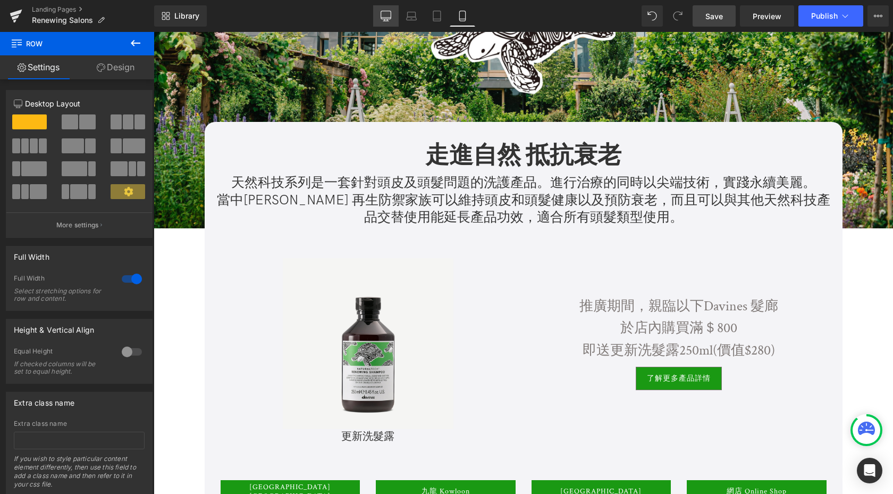
click at [378, 14] on link "Desktop" at bounding box center [386, 15] width 26 height 21
click at [719, 19] on span "Save" at bounding box center [715, 16] width 18 height 11
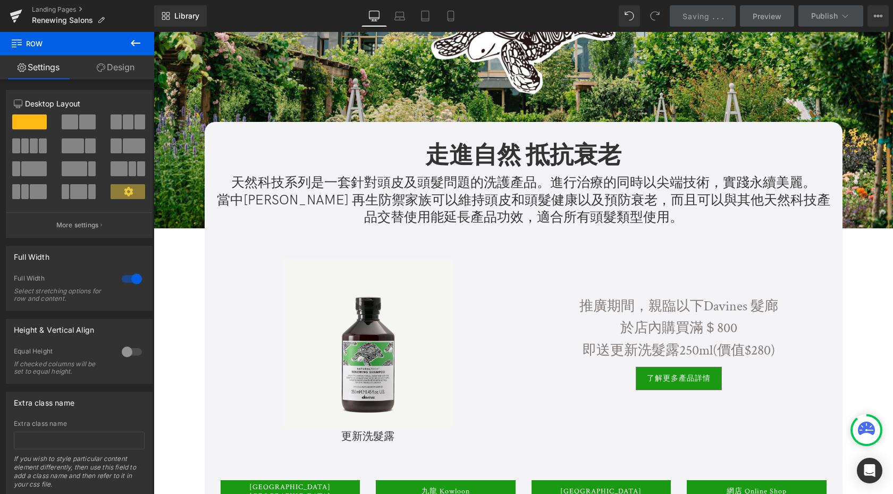
scroll to position [0, 0]
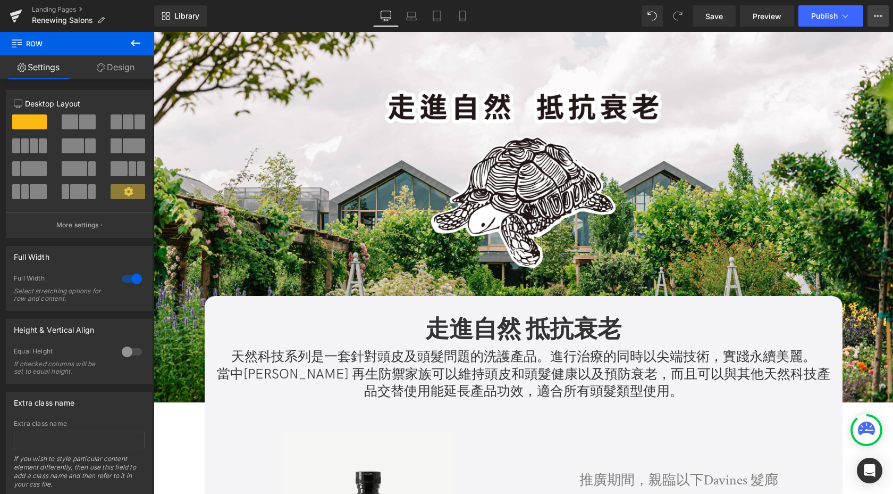
click at [879, 21] on button "View Live Page View with current Template Save Template to Library Schedule Pub…" at bounding box center [878, 15] width 21 height 21
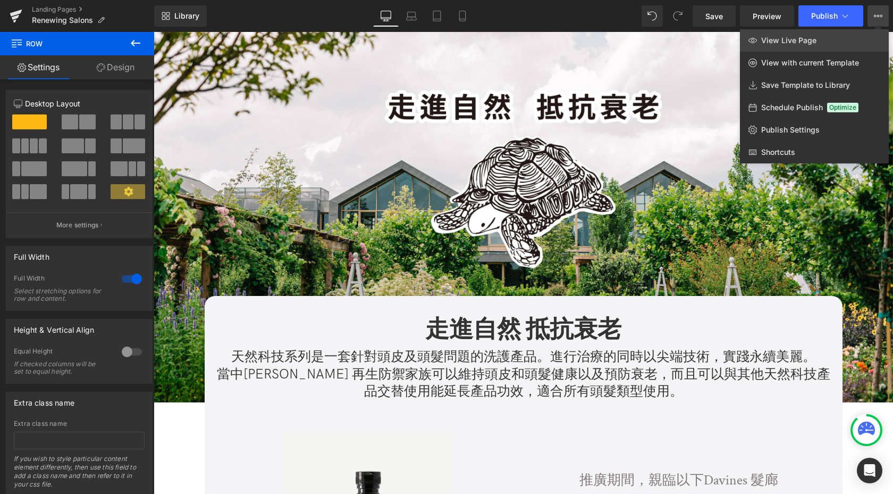
click at [814, 37] on span "View Live Page" at bounding box center [789, 41] width 55 height 10
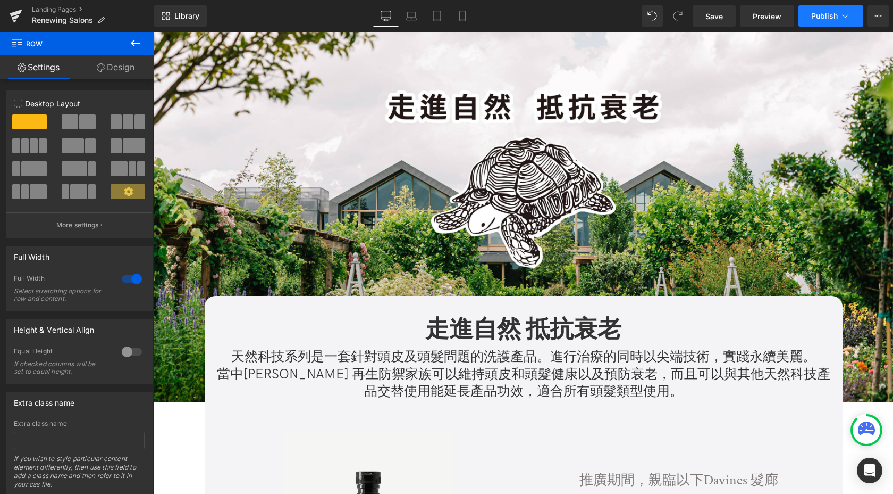
click at [840, 23] on button "Publish" at bounding box center [831, 15] width 65 height 21
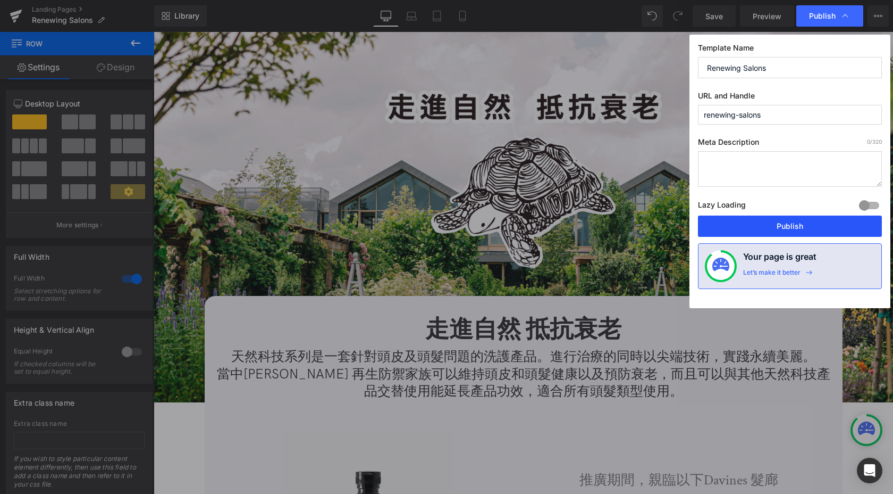
click at [769, 220] on button "Publish" at bounding box center [790, 225] width 184 height 21
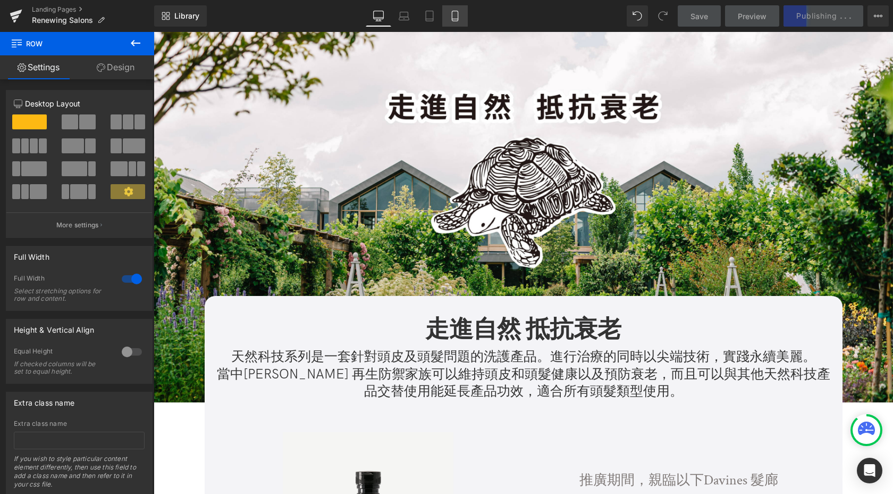
click at [459, 19] on icon at bounding box center [455, 16] width 11 height 11
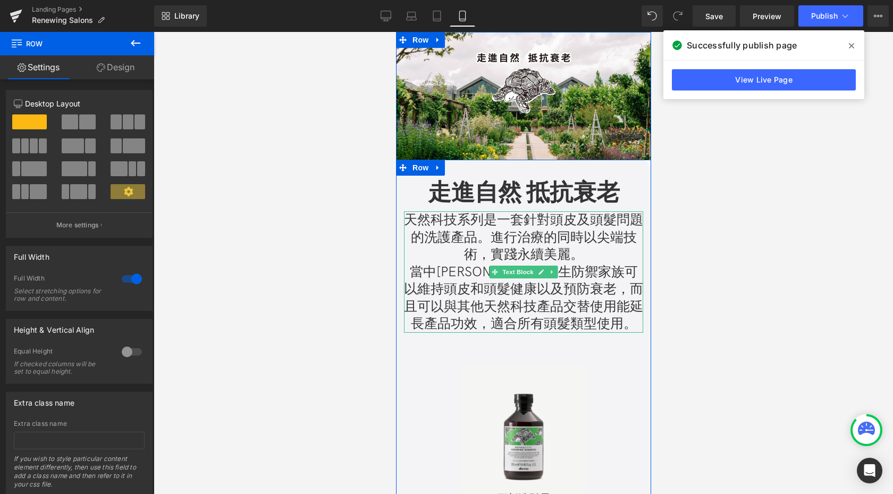
drag, startPoint x: 733, startPoint y: 253, endPoint x: 509, endPoint y: 241, distance: 224.2
click at [509, 241] on p "天然科技系列是一套針對頭皮及頭髮問題的洗護產品。進行治療的同時以尖端技術，實踐永續美麗。" at bounding box center [523, 237] width 239 height 52
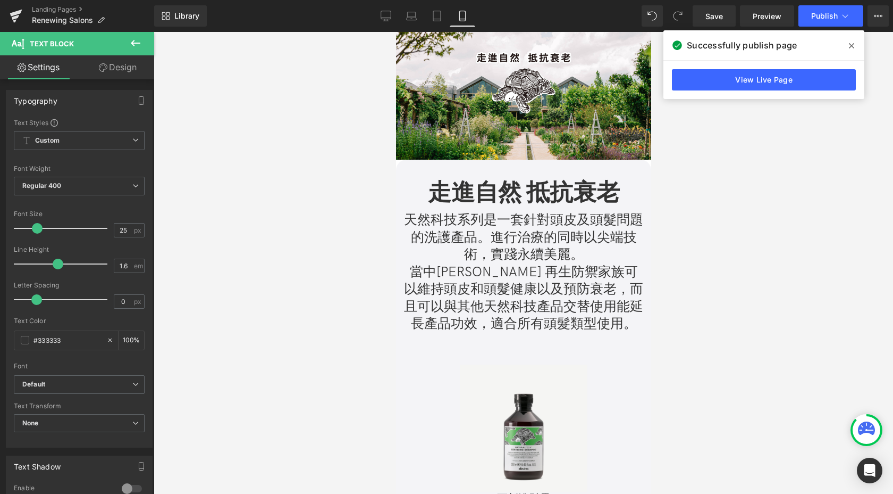
click at [126, 74] on link "Design" at bounding box center [117, 67] width 77 height 24
click at [45, 71] on link "Settings" at bounding box center [38, 67] width 77 height 24
type input "100"
click at [524, 263] on p "當中[PERSON_NAME] 再生防禦家族可以維持頭皮和頭髮健康以及預防衰老，而且可以與其他天然科技產品交替使用能延長產品功效，適合所有頭髮類型使用。" at bounding box center [523, 297] width 239 height 69
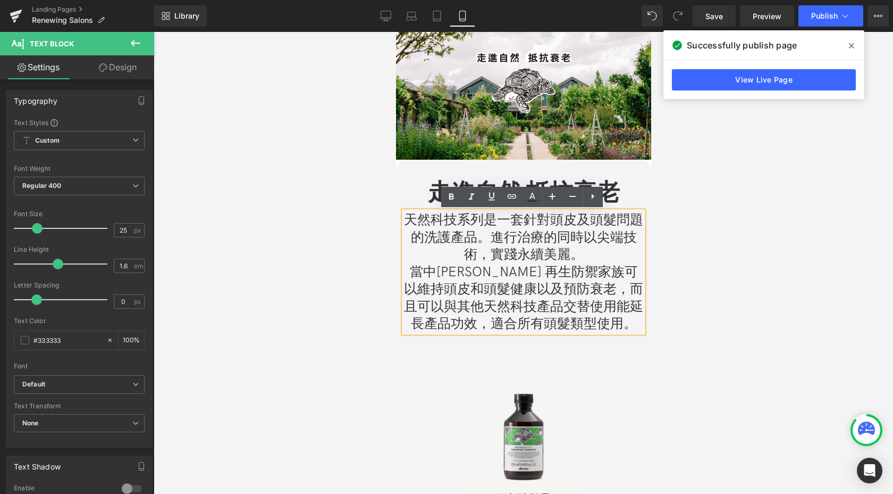
click at [345, 259] on div at bounding box center [524, 263] width 740 height 462
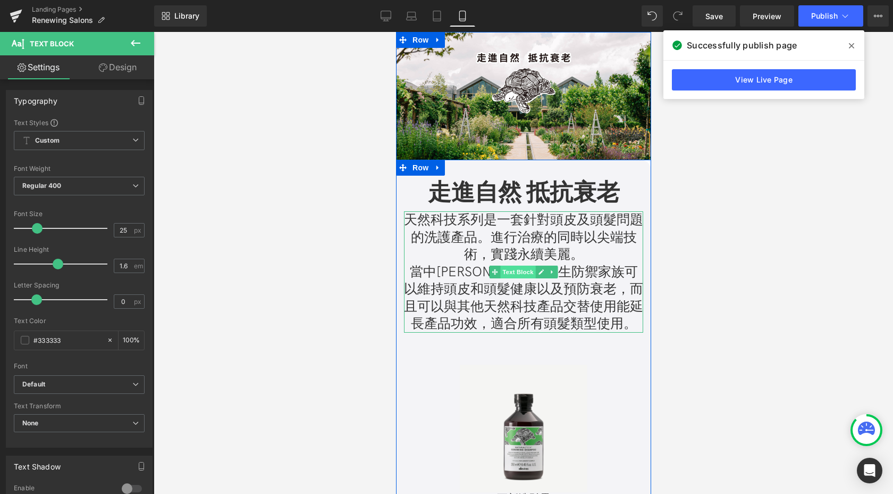
click at [521, 272] on span "Text Block" at bounding box center [517, 271] width 35 height 13
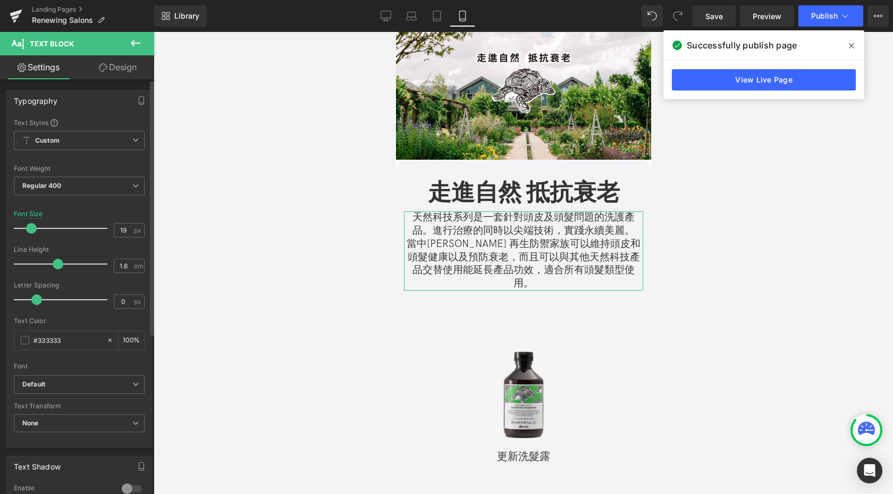
type input "20"
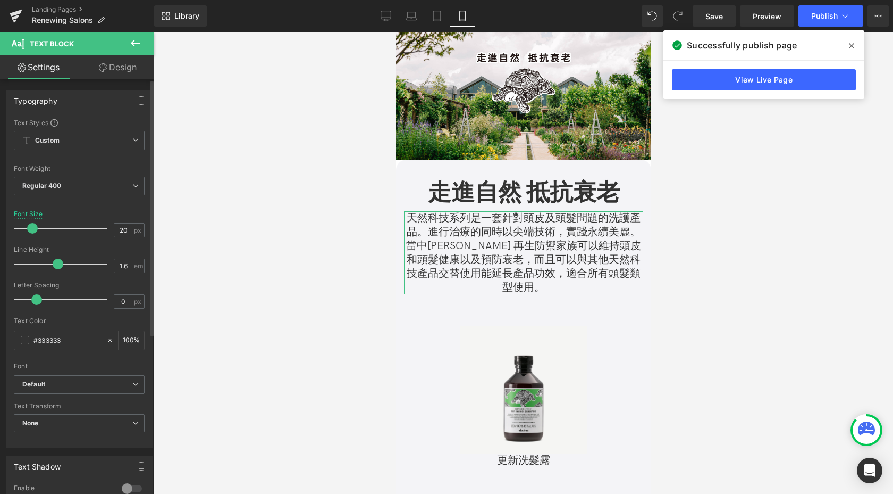
click at [30, 230] on span at bounding box center [32, 228] width 11 height 11
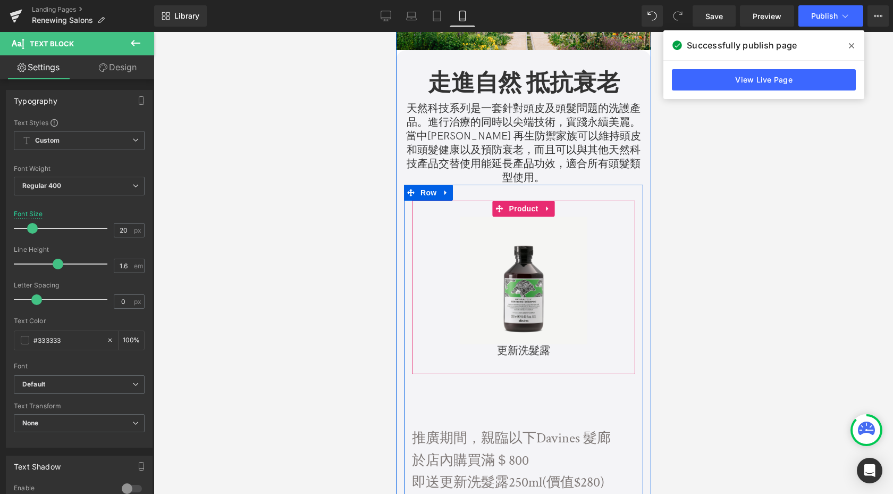
scroll to position [119, 0]
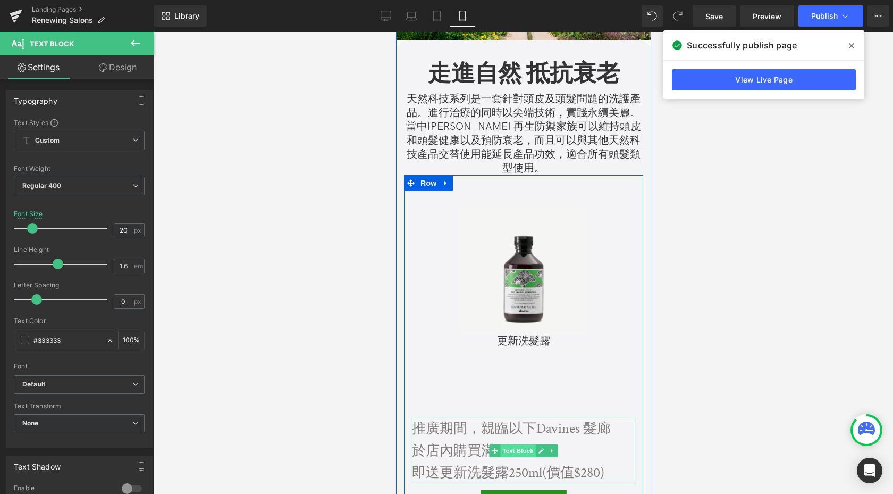
click at [513, 444] on span "Text Block" at bounding box center [517, 450] width 35 height 13
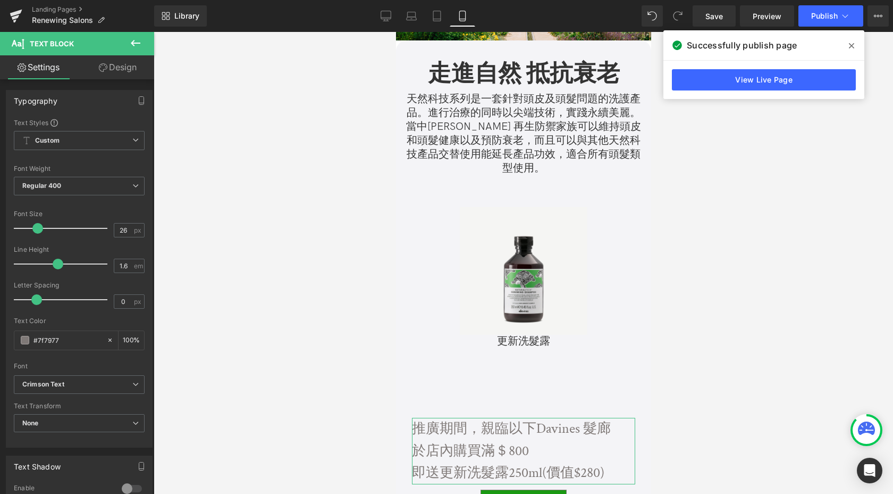
click at [116, 69] on link "Design" at bounding box center [117, 67] width 77 height 24
click at [0, 0] on div "Spacing" at bounding box center [0, 0] width 0 height 0
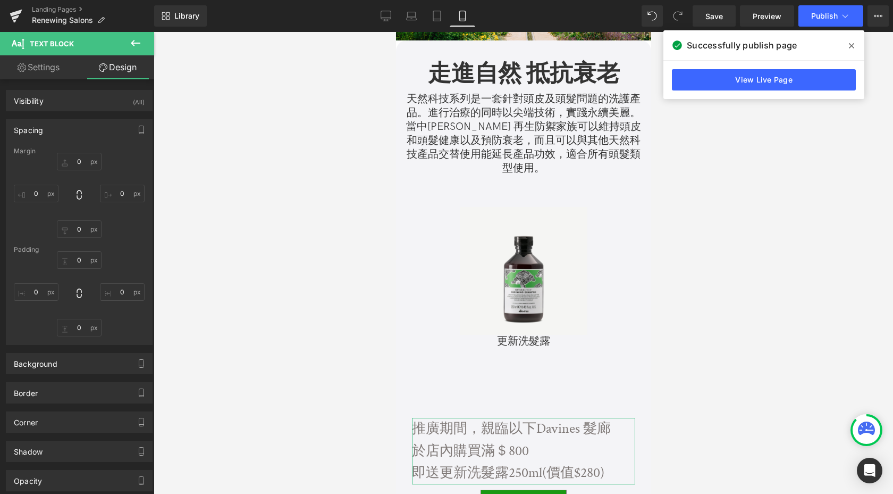
type input "100"
type input "0"
type input "10"
type input "0"
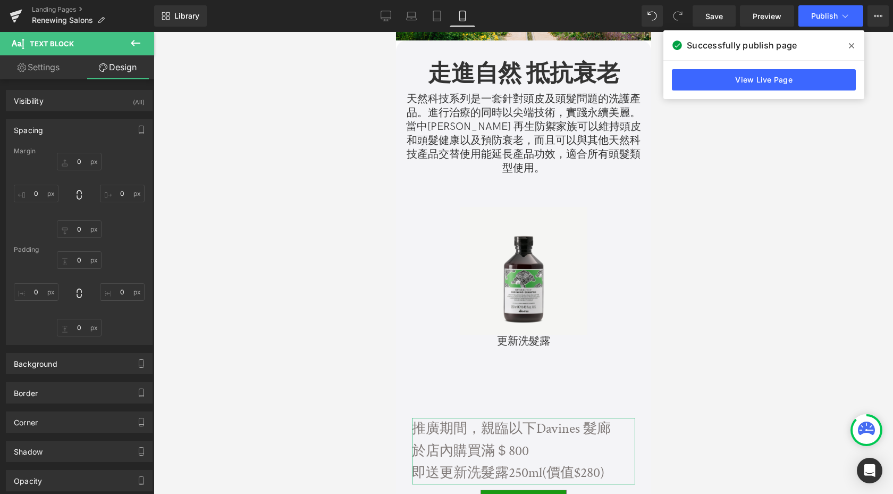
type input "0"
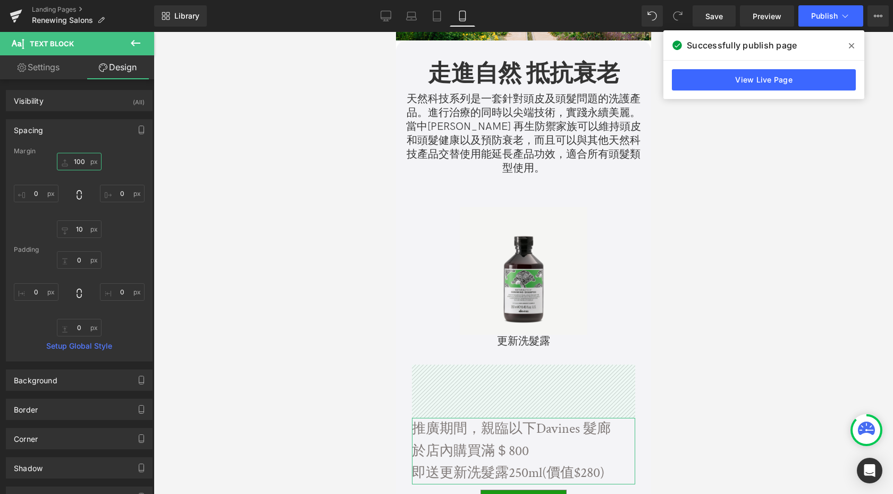
click at [80, 162] on input "100" at bounding box center [79, 162] width 45 height 18
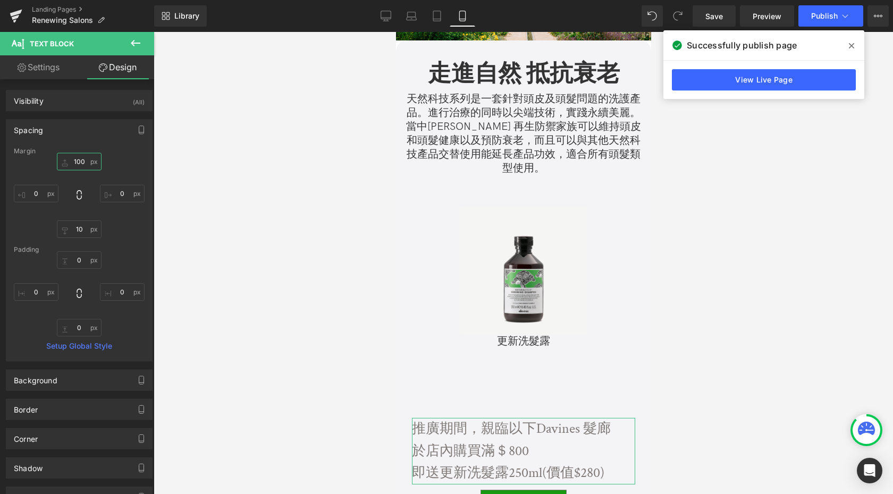
type input "0"
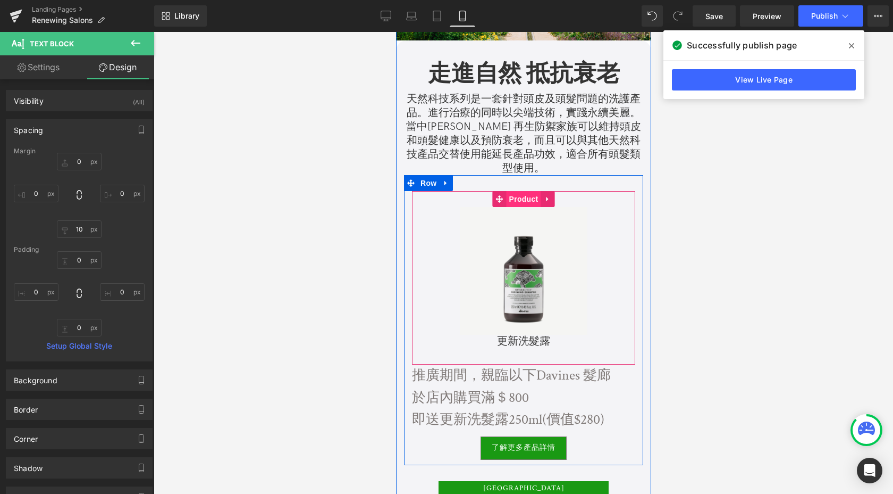
click at [525, 191] on span "Product" at bounding box center [523, 199] width 35 height 16
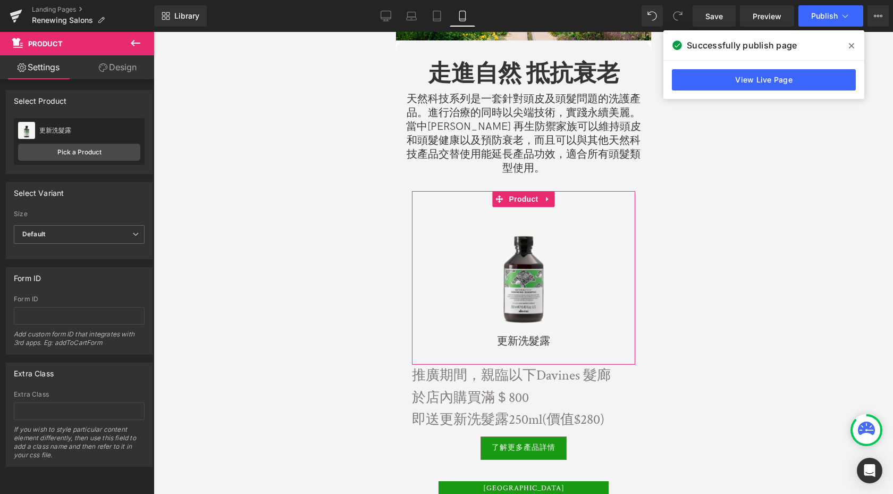
click at [127, 73] on link "Design" at bounding box center [117, 67] width 77 height 24
click at [0, 0] on div "Spacing" at bounding box center [0, 0] width 0 height 0
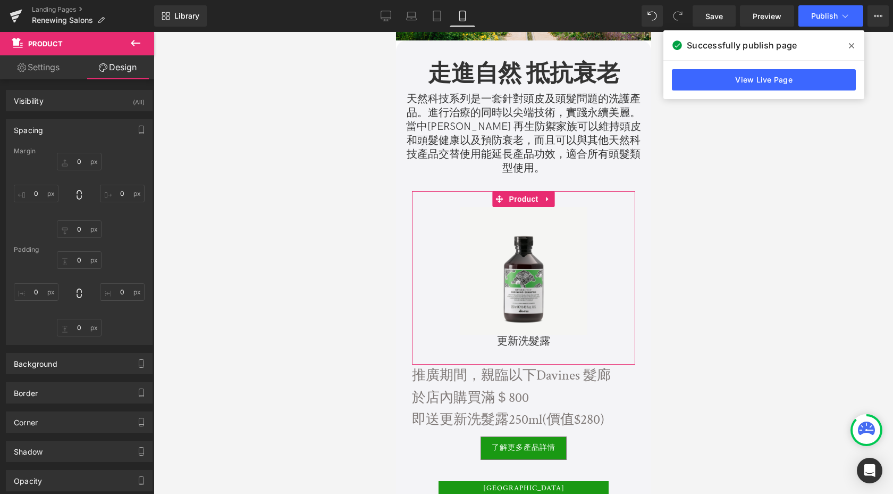
type input "0"
type input "30"
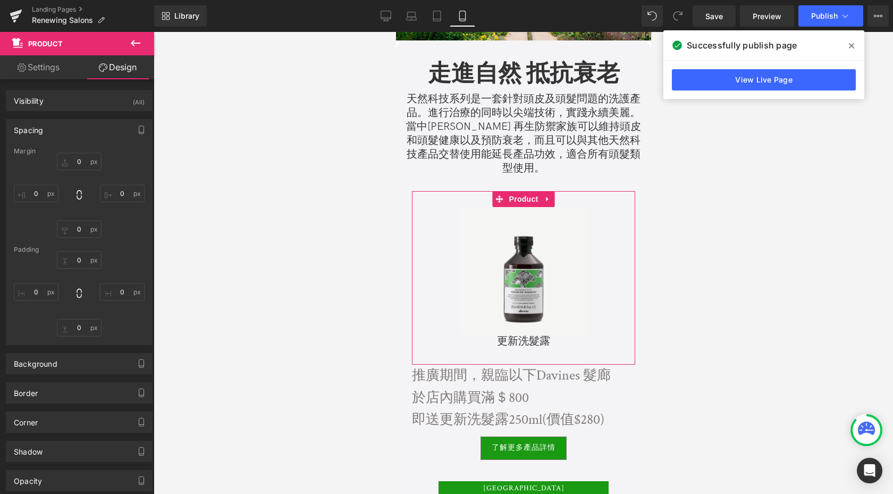
type input "10"
type input "30"
type input "10"
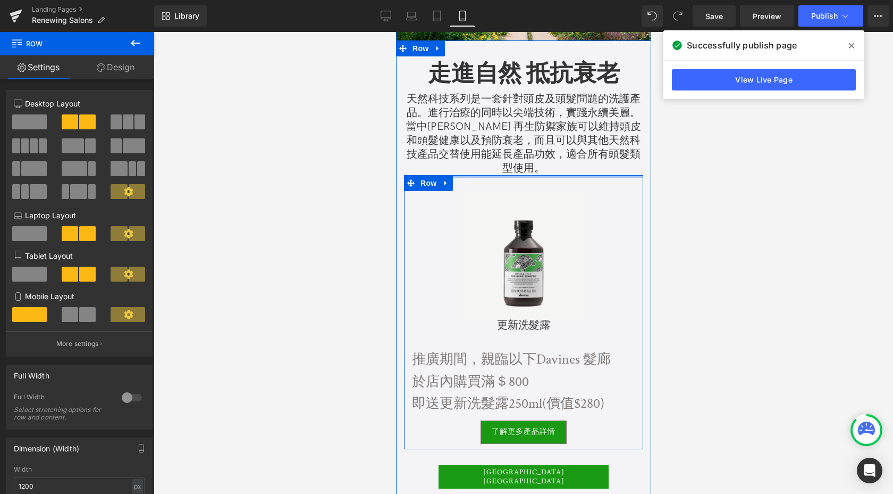
drag, startPoint x: 517, startPoint y: 175, endPoint x: 518, endPoint y: 148, distance: 27.1
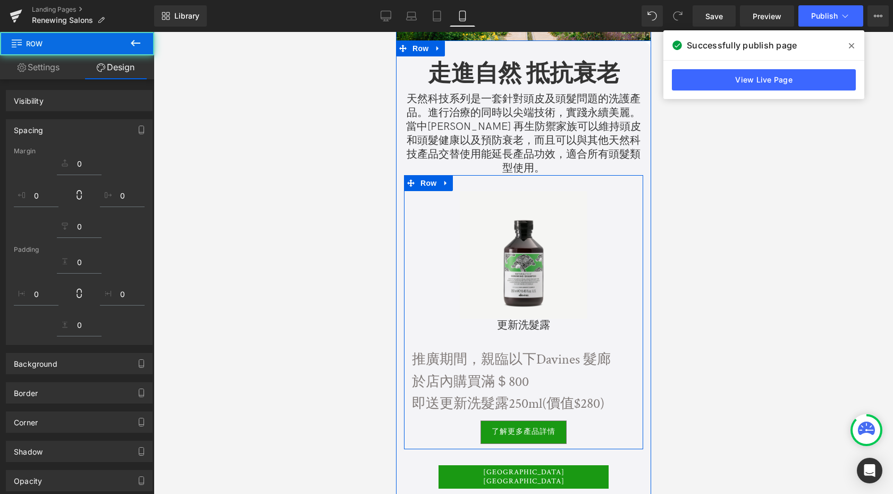
click at [320, 312] on div at bounding box center [524, 263] width 740 height 462
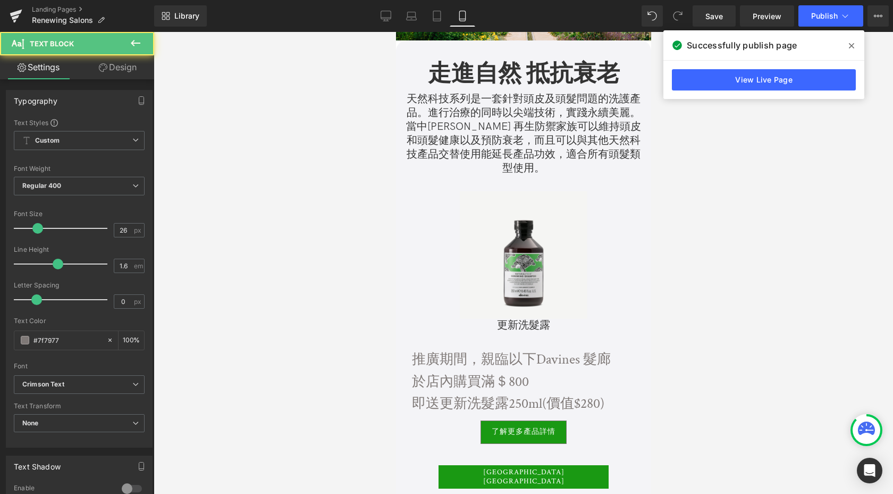
click at [458, 350] on p "推廣期間，親臨以下Davines 髮廊" at bounding box center [523, 359] width 223 height 22
click at [122, 230] on input "26" at bounding box center [123, 229] width 19 height 13
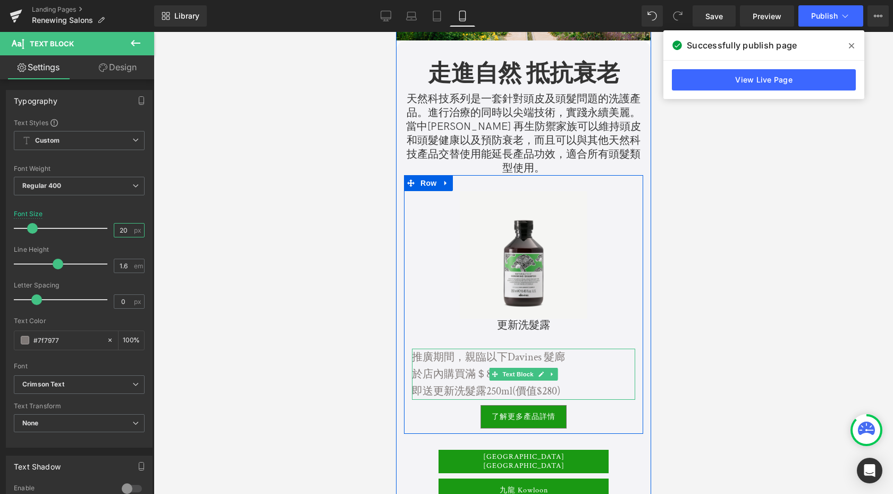
type input "20"
click at [449, 367] on span "於店內購買滿＄800" at bounding box center [457, 374] width 90 height 14
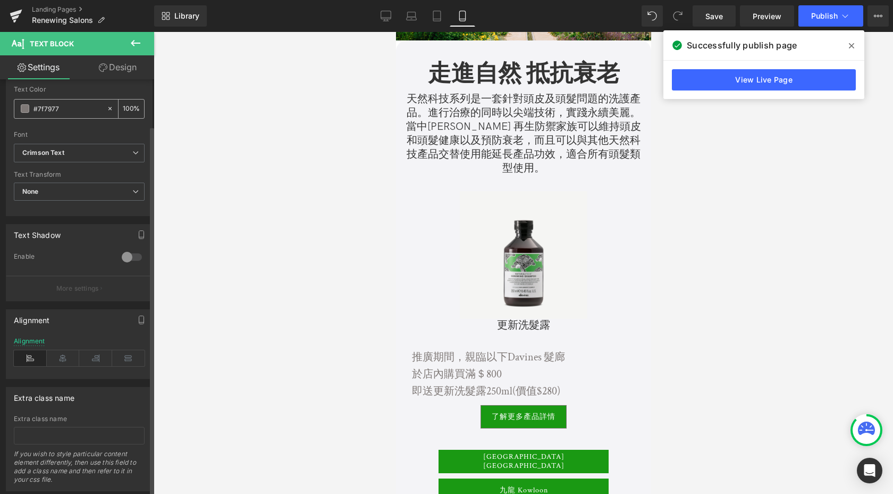
scroll to position [234, 0]
click at [61, 359] on icon at bounding box center [63, 355] width 33 height 16
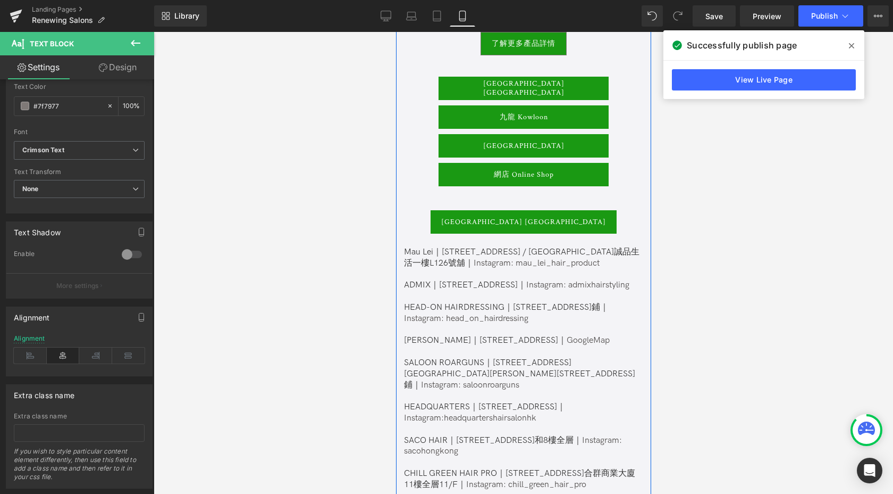
scroll to position [383, 0]
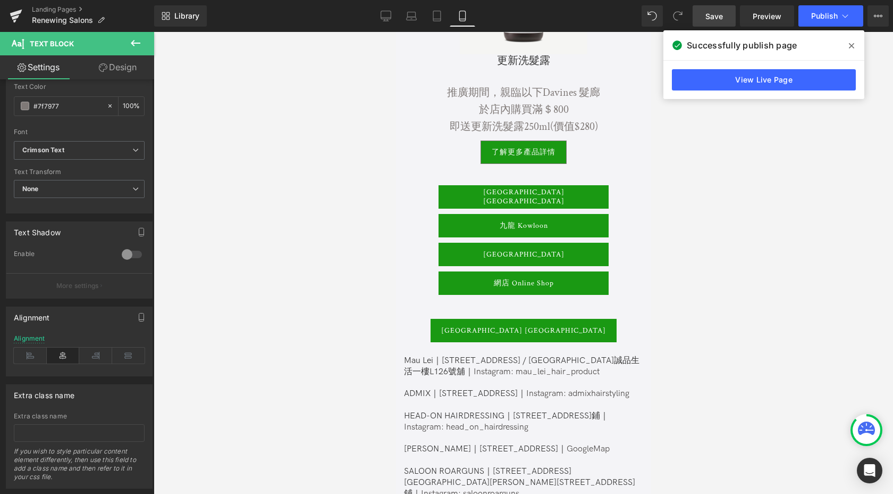
click at [725, 16] on link "Save" at bounding box center [714, 15] width 43 height 21
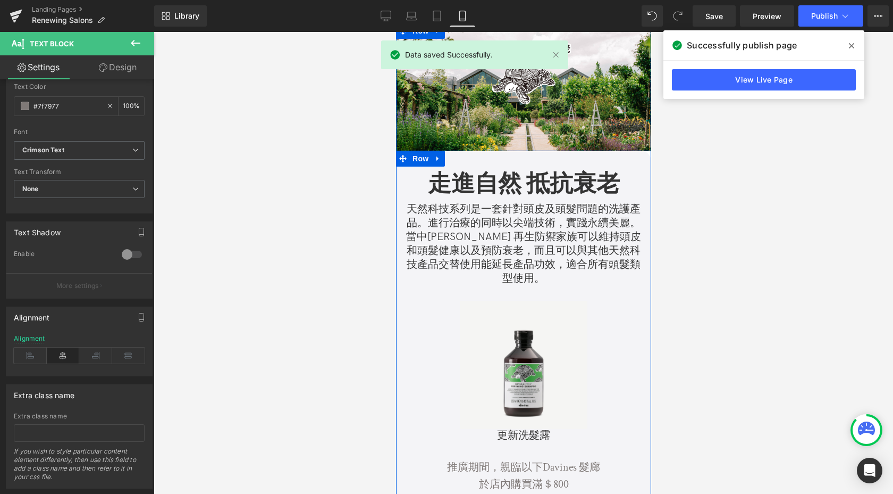
scroll to position [0, 0]
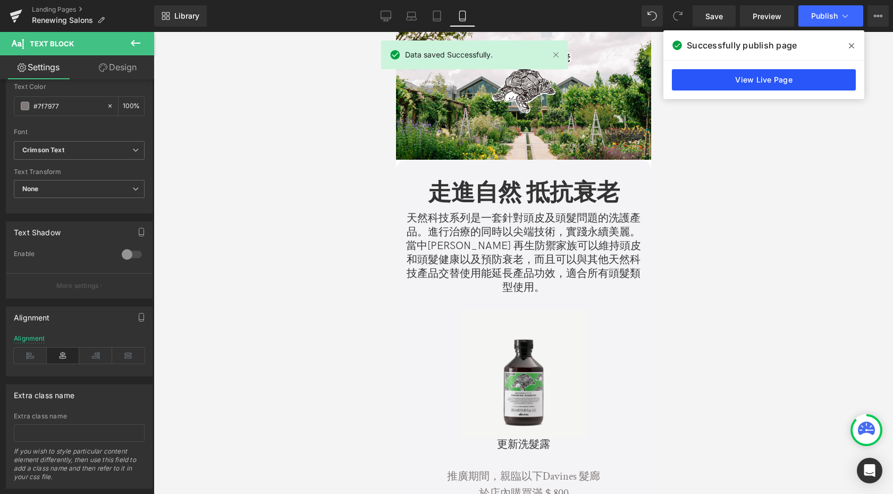
click at [802, 79] on link "View Live Page" at bounding box center [764, 79] width 184 height 21
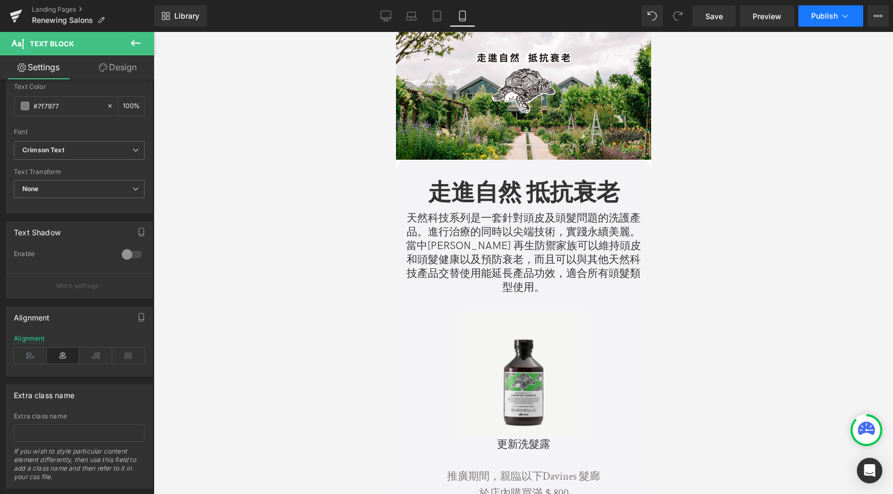
click at [815, 23] on button "Publish" at bounding box center [831, 15] width 65 height 21
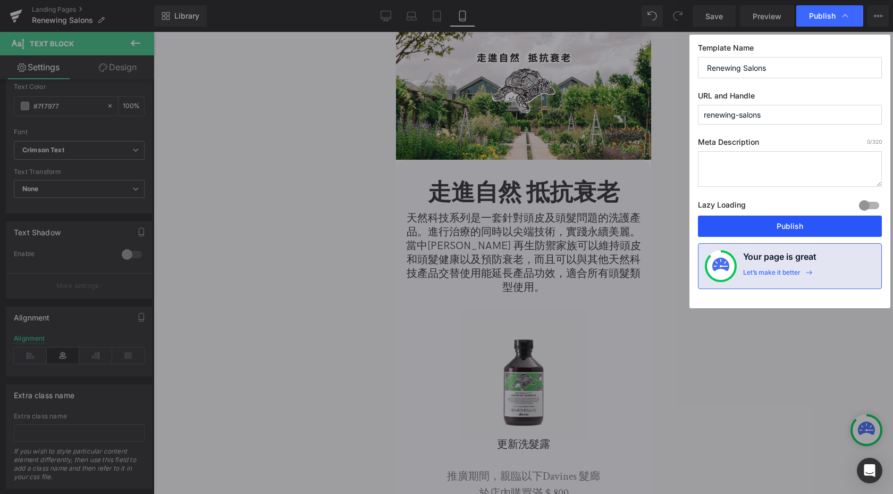
click at [815, 222] on button "Publish" at bounding box center [790, 225] width 184 height 21
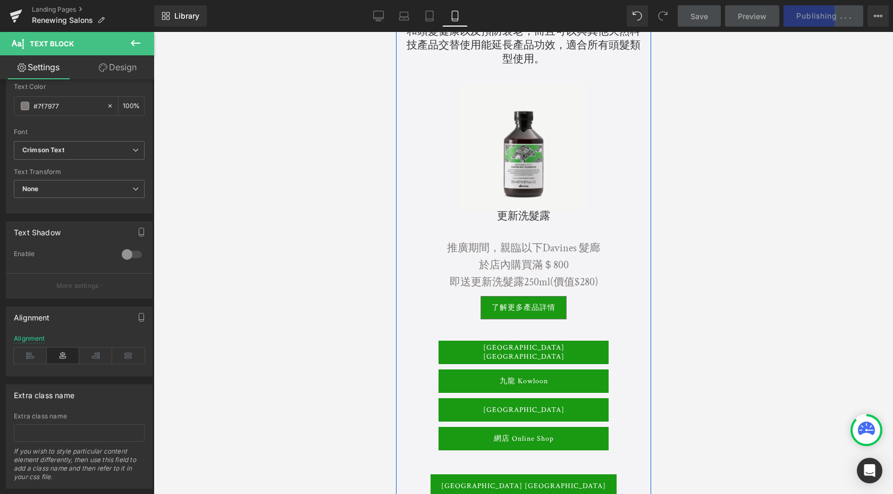
scroll to position [307, 0]
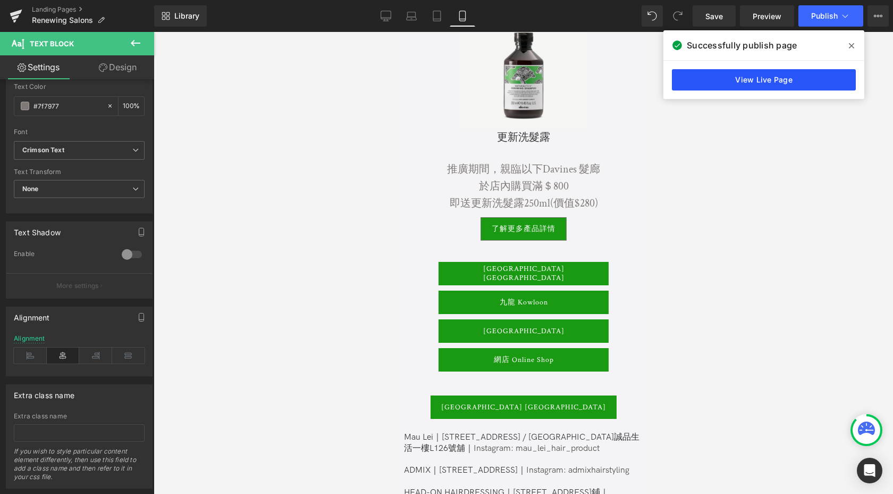
click at [814, 78] on link "View Live Page" at bounding box center [764, 79] width 184 height 21
